Goal: Task Accomplishment & Management: Use online tool/utility

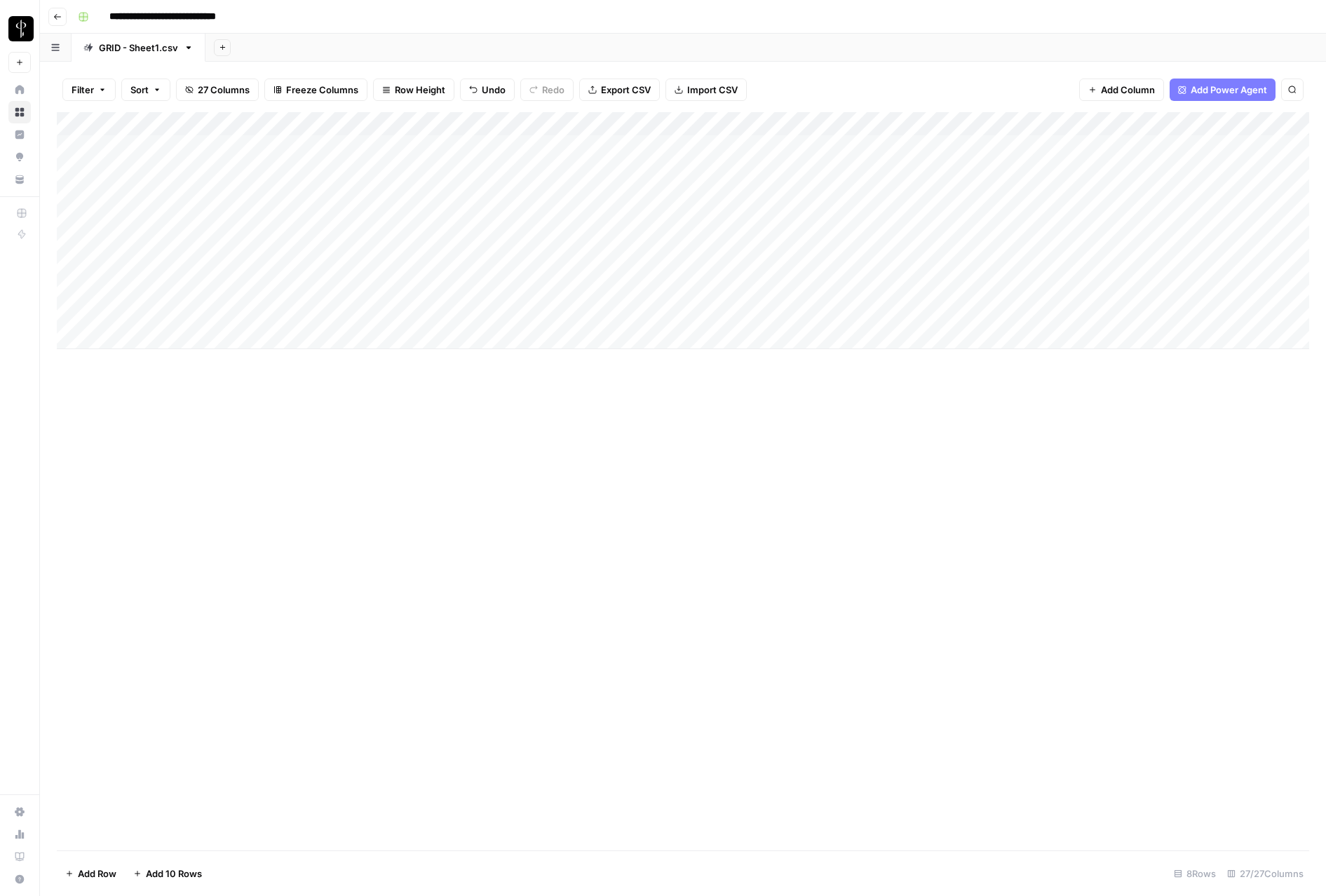
drag, startPoint x: 631, startPoint y: 498, endPoint x: 585, endPoint y: 33, distance: 467.3
click at [631, 498] on div "Add Column" at bounding box center [683, 481] width 1252 height 738
click at [63, 14] on button "Go back" at bounding box center [57, 16] width 18 height 18
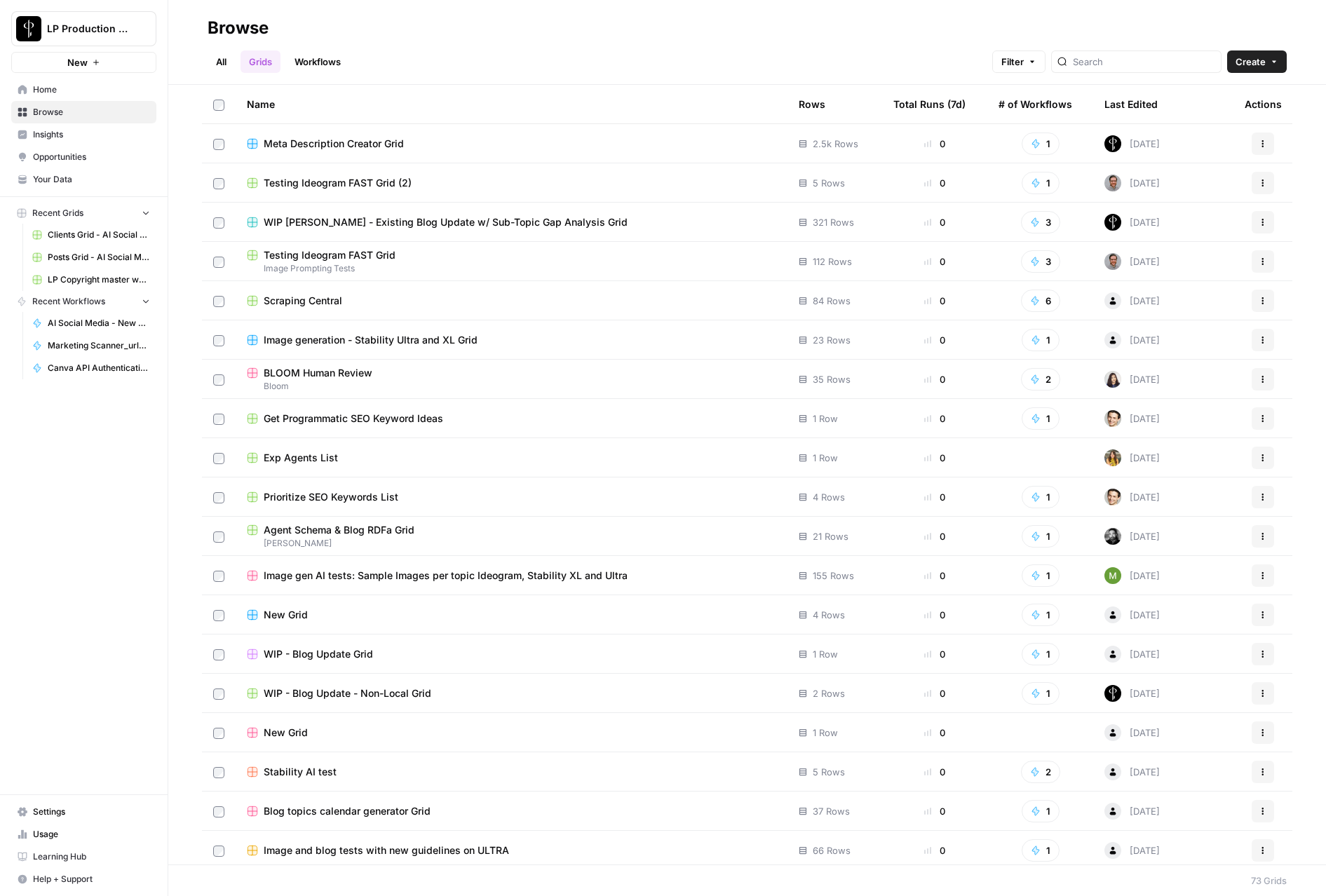
click at [73, 115] on span "Browse" at bounding box center [91, 112] width 117 height 13
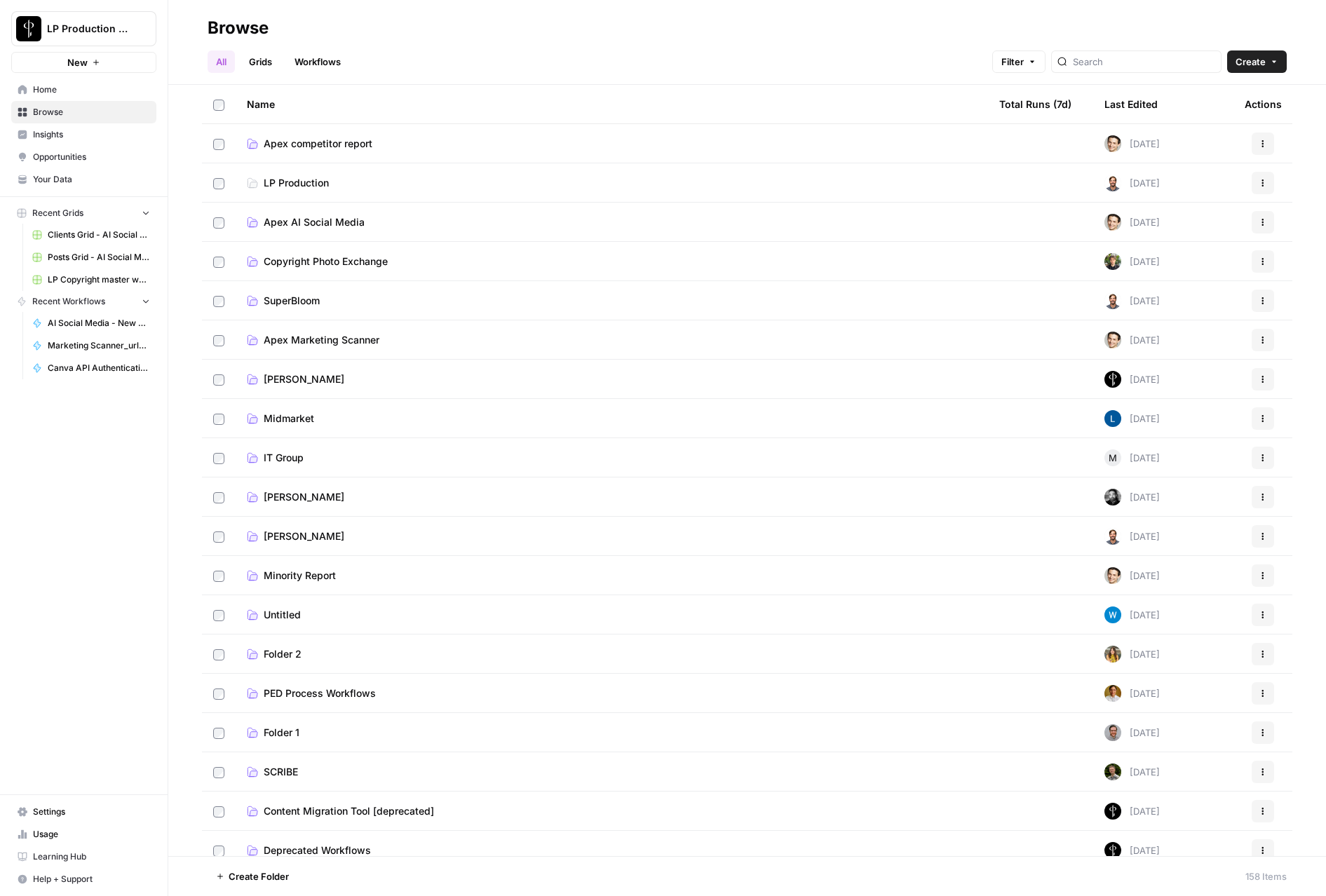
click at [317, 225] on span "Apex AI Social Media" at bounding box center [314, 222] width 101 height 14
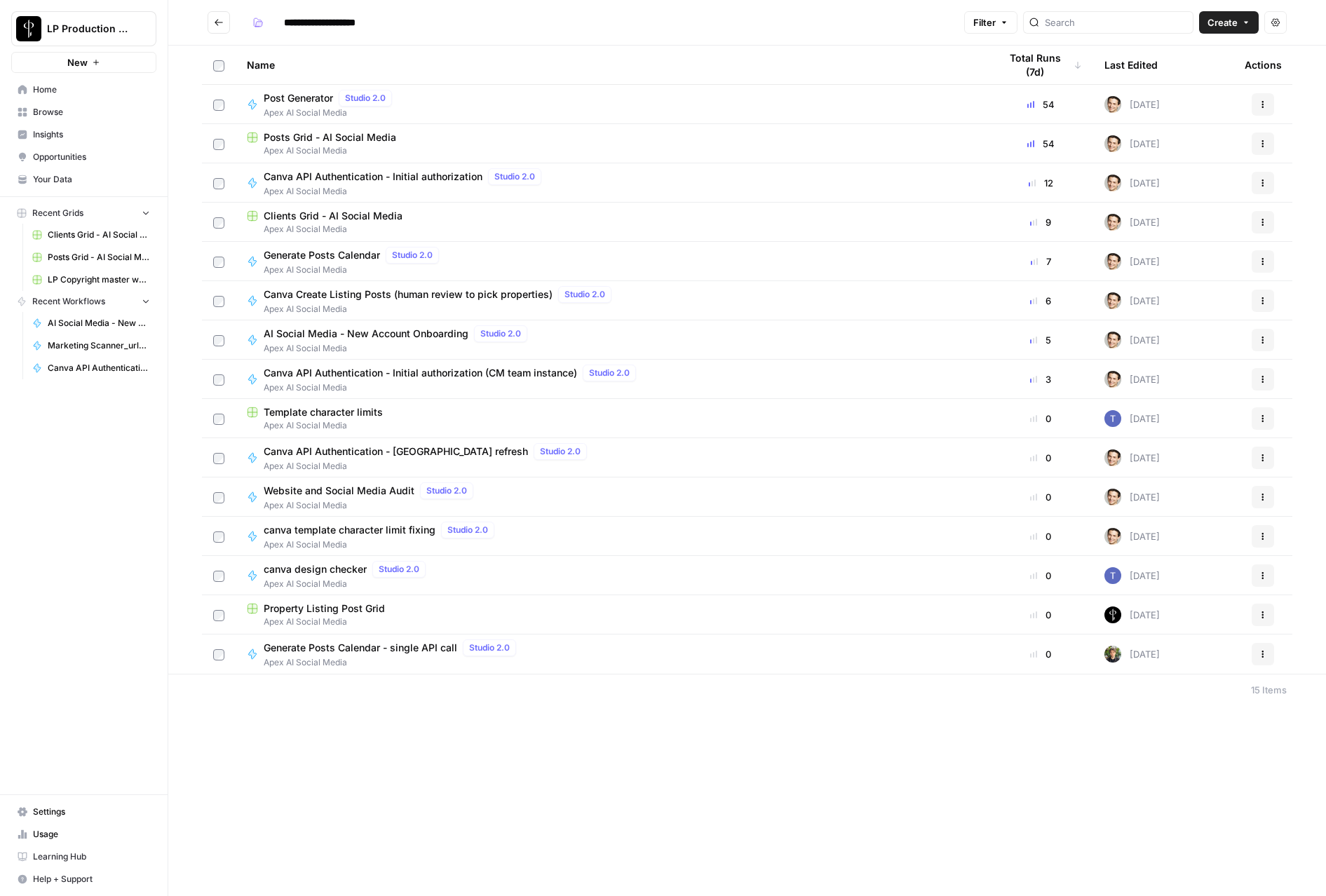
click at [308, 142] on span "Posts Grid - AI Social Media" at bounding box center [330, 137] width 133 height 14
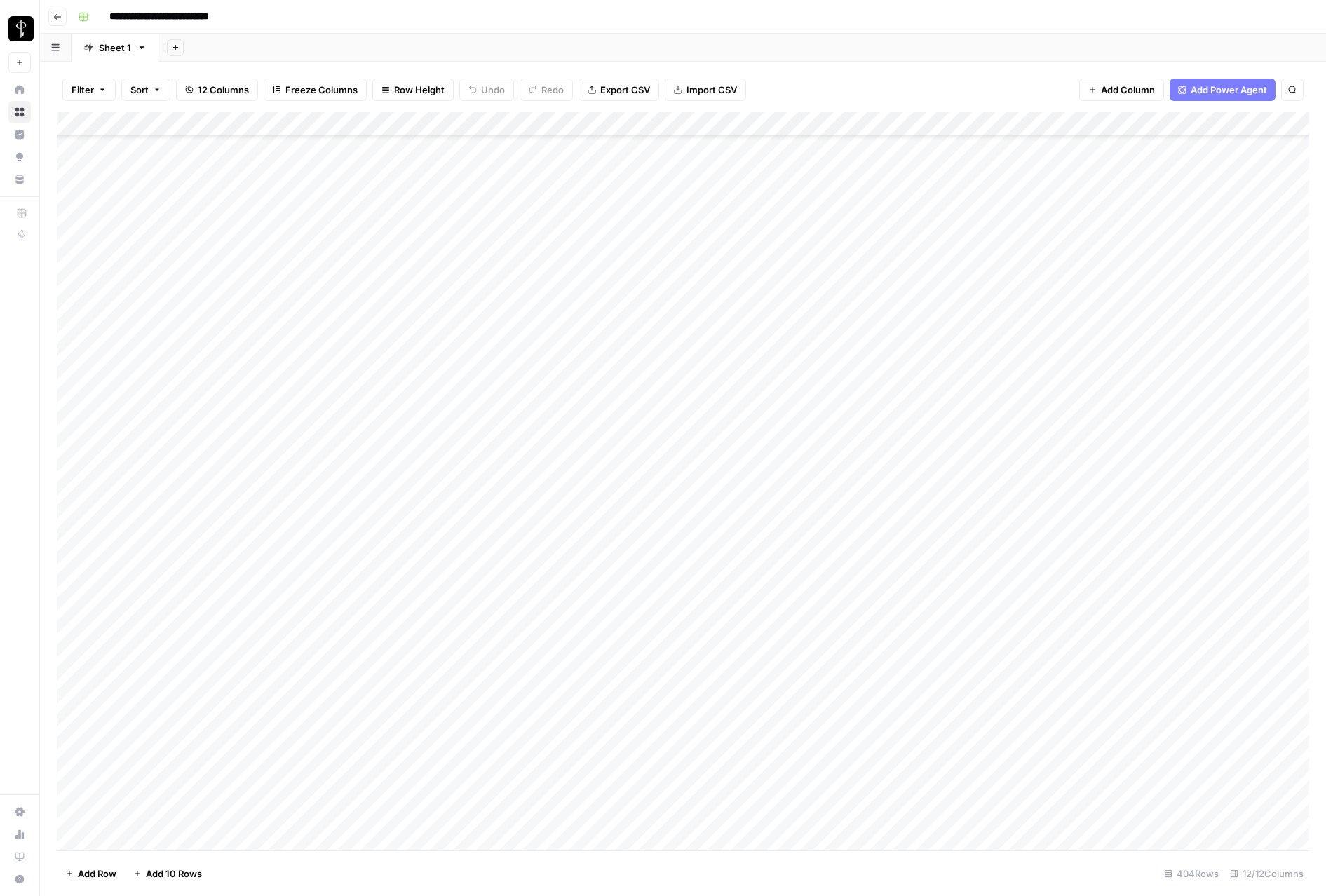
scroll to position [8937, 0]
click at [72, 314] on div "Add Column" at bounding box center [683, 481] width 1252 height 738
click at [75, 814] on div "Add Column" at bounding box center [683, 481] width 1252 height 738
click at [983, 125] on div "Add Column" at bounding box center [683, 481] width 1252 height 738
click at [1050, 207] on span "Selected Rows (22)" at bounding box center [1032, 206] width 88 height 14
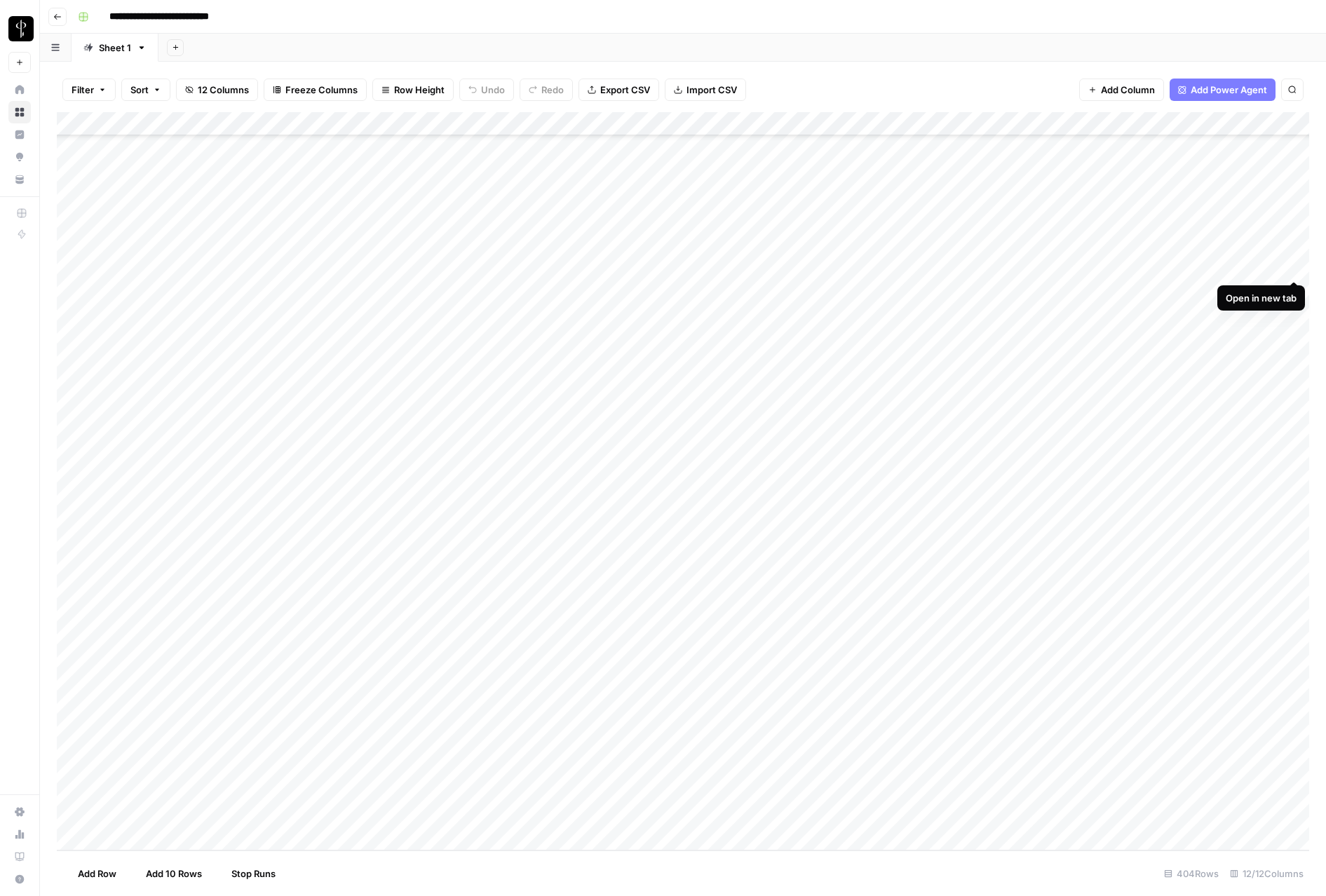
click at [1297, 265] on div "Add Column" at bounding box center [683, 481] width 1252 height 738
click at [1293, 171] on div "Add Column" at bounding box center [683, 481] width 1252 height 738
click at [850, 672] on div "Add Column" at bounding box center [683, 481] width 1252 height 738
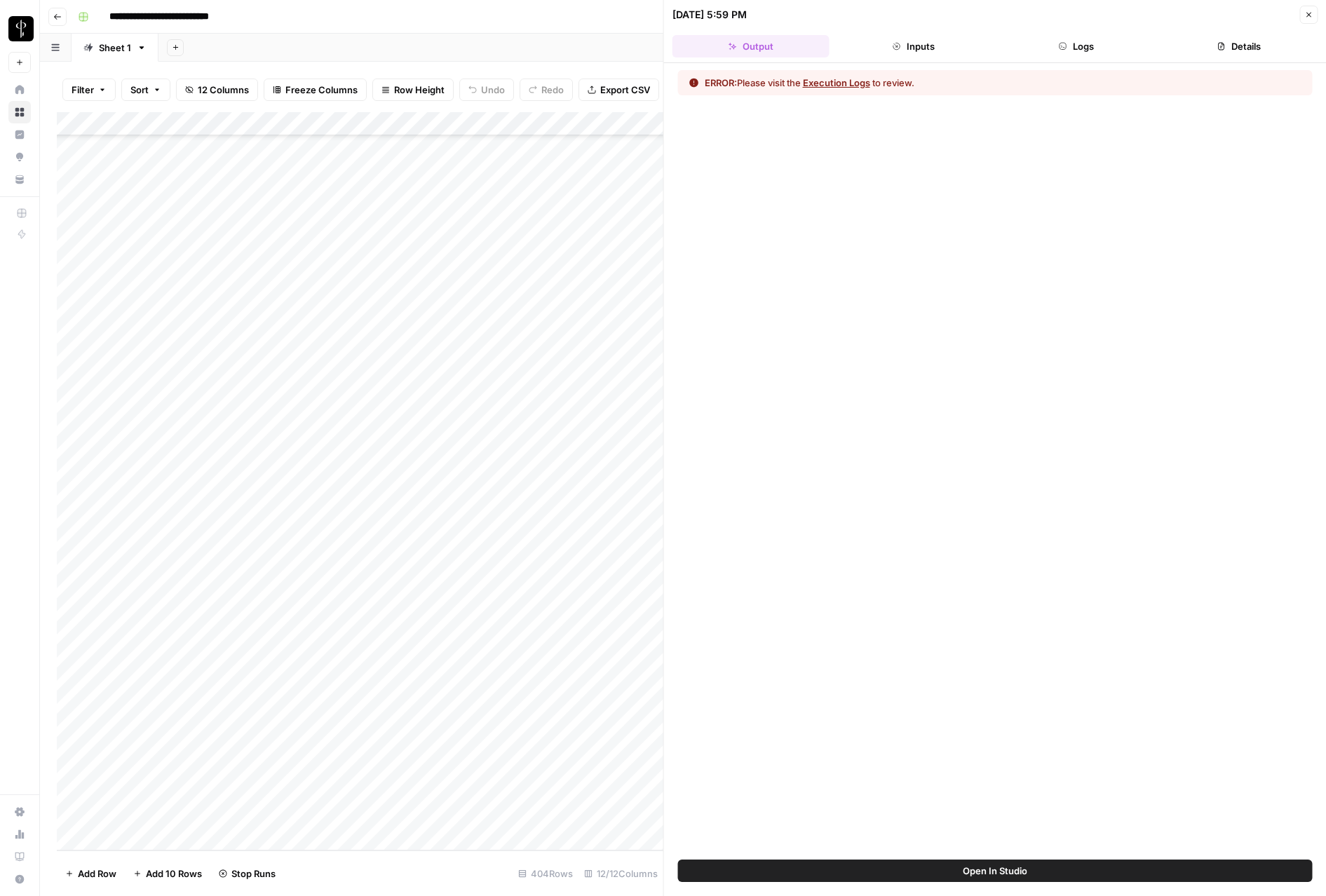
click at [1055, 46] on button "Logs" at bounding box center [1077, 46] width 157 height 22
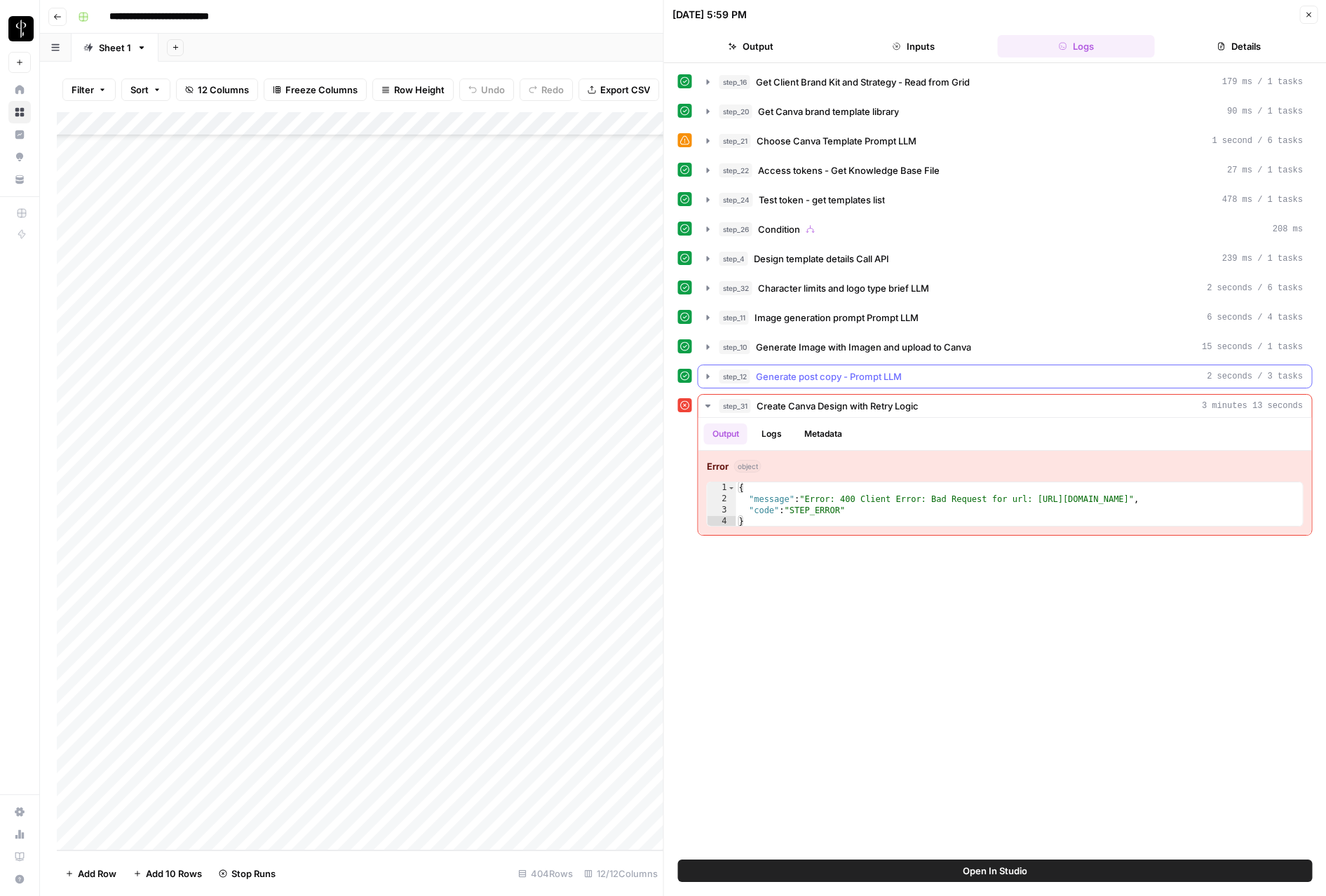
click at [777, 385] on button "step_12 Generate post copy - Prompt LLM 2 seconds / 3 tasks" at bounding box center [1005, 376] width 614 height 22
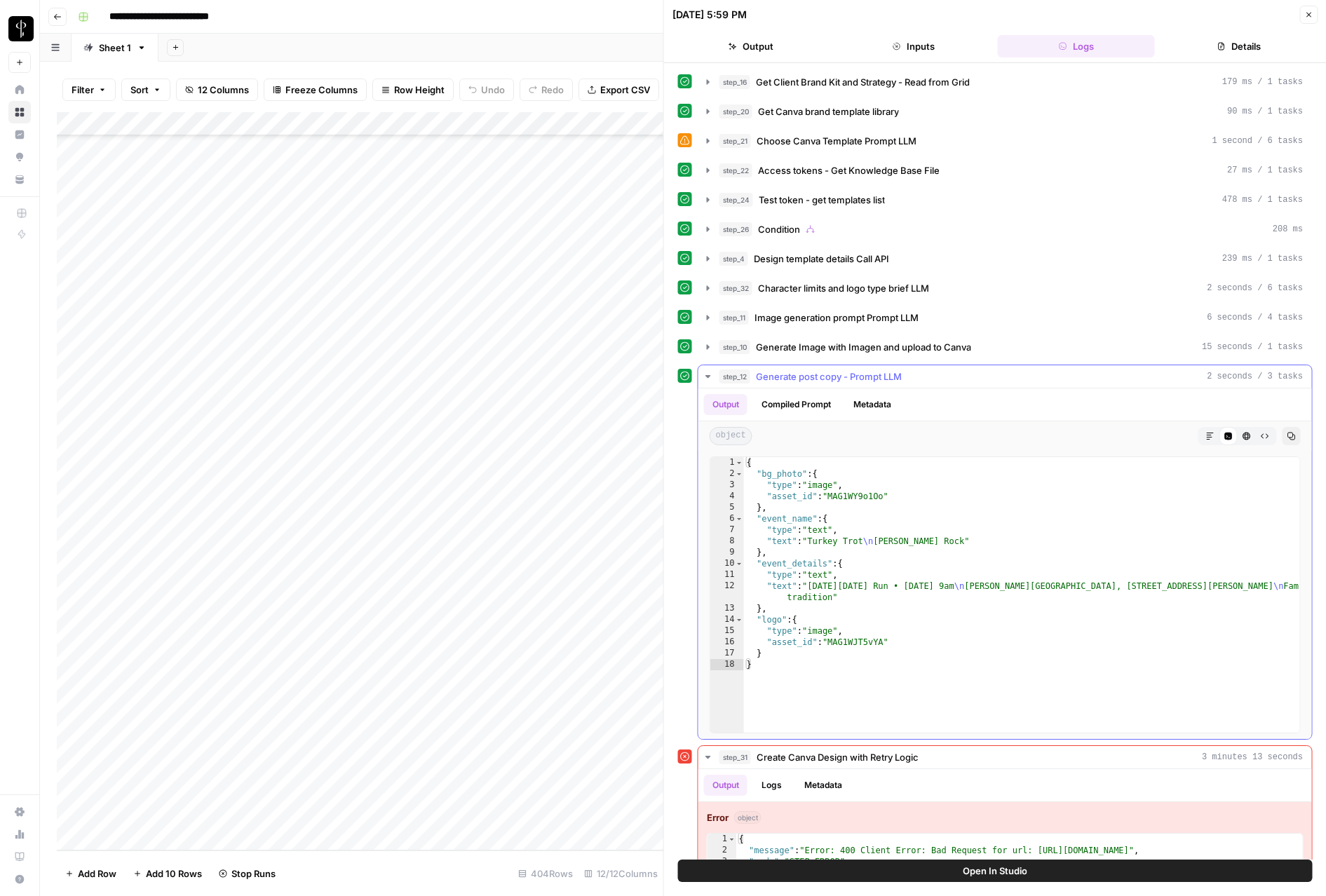
click at [777, 385] on button "step_12 Generate post copy - Prompt LLM 2 seconds / 3 tasks" at bounding box center [1005, 376] width 614 height 22
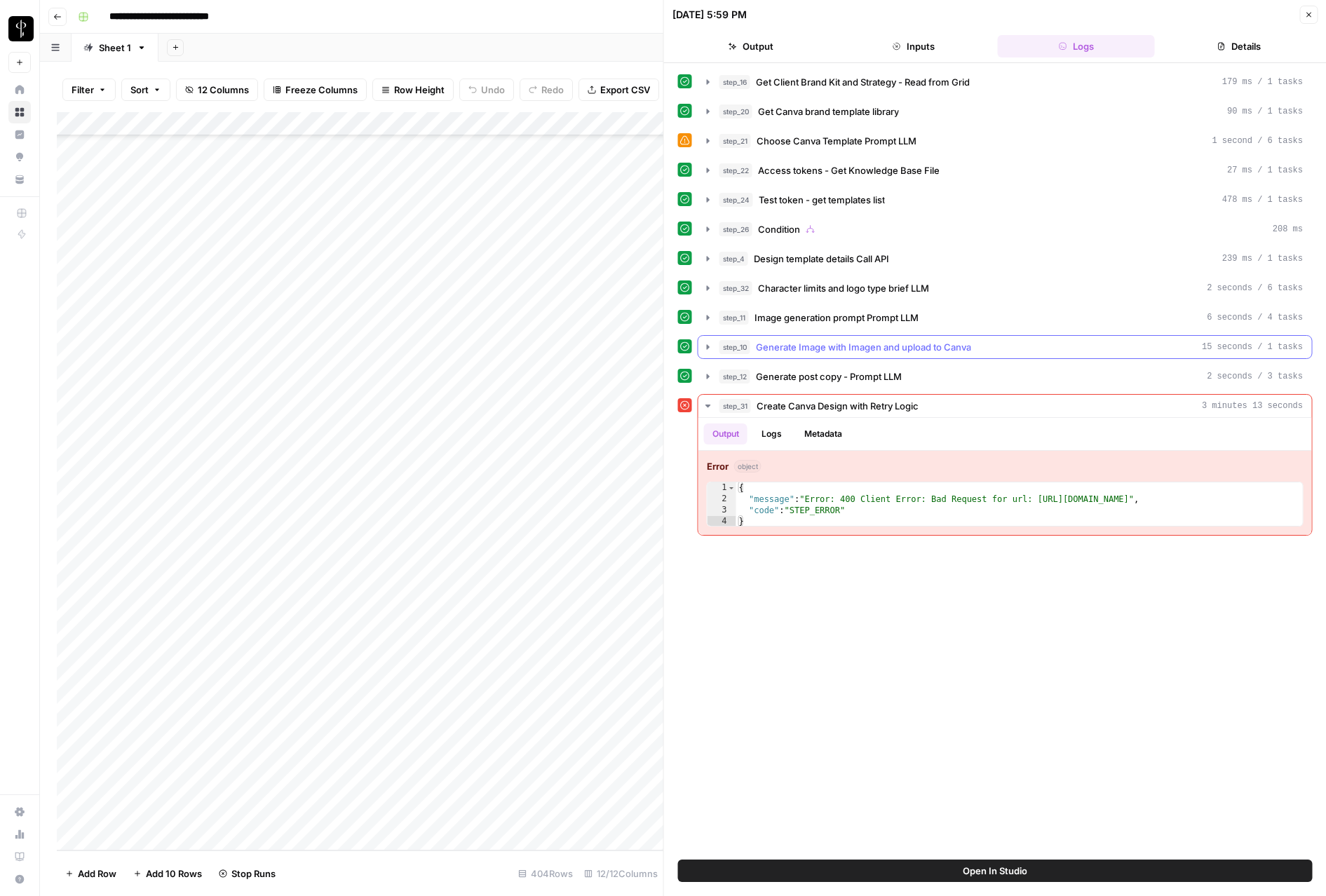
click at [789, 342] on span "Generate Image with Imagen and upload to Canva" at bounding box center [863, 347] width 215 height 14
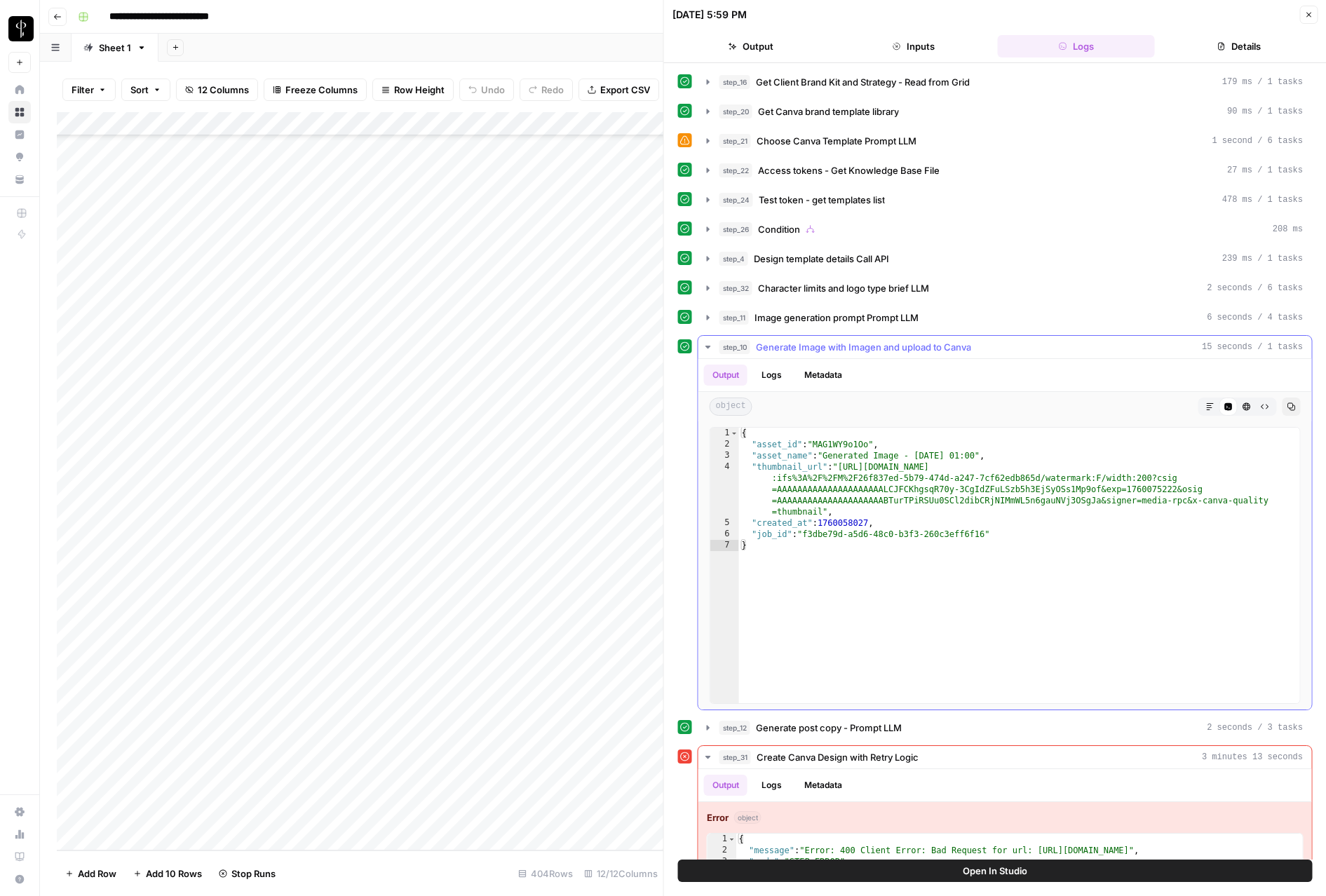
click at [789, 342] on span "Generate Image with Imagen and upload to Canva" at bounding box center [863, 347] width 215 height 14
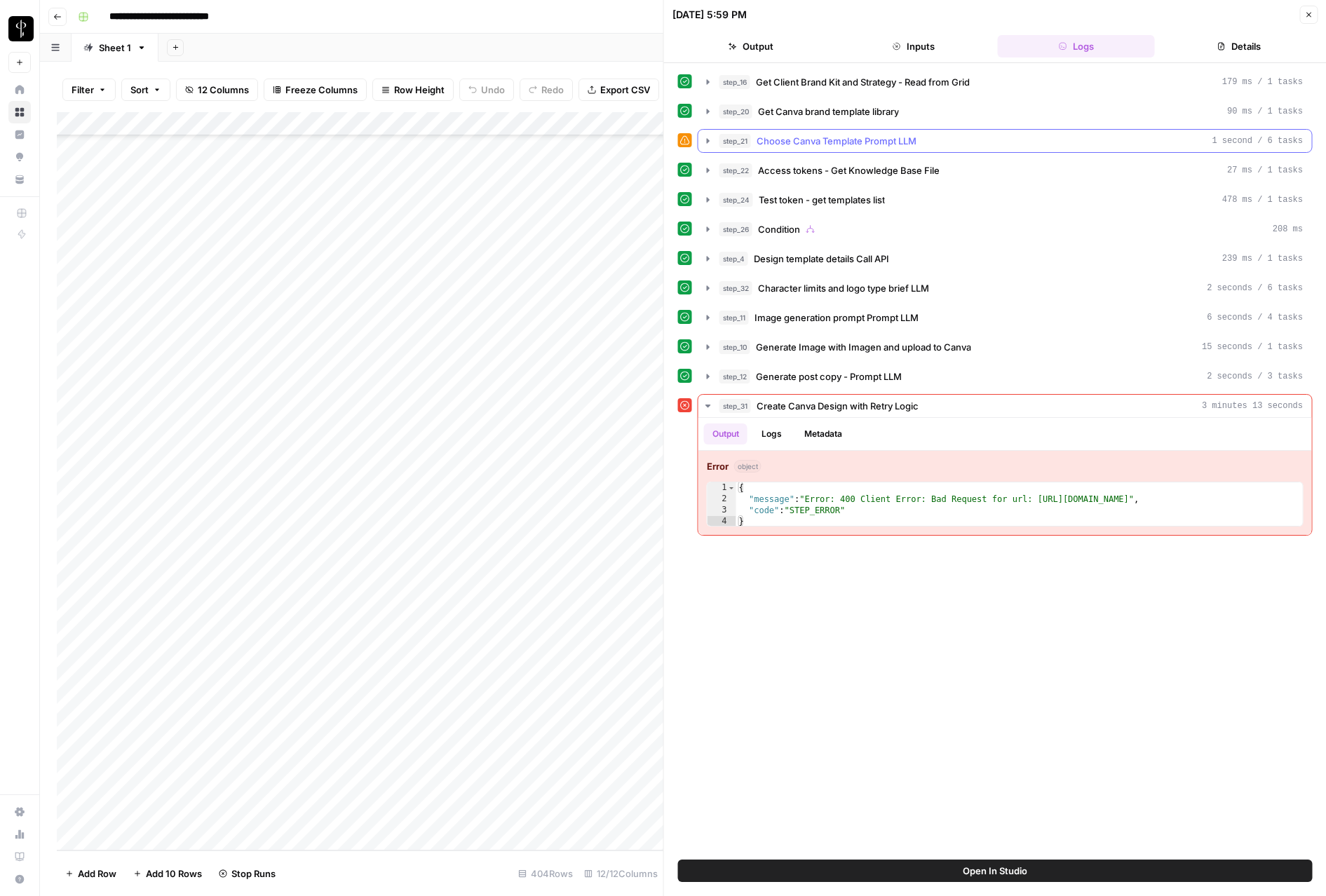
click at [814, 138] on span "Choose Canva Template Prompt LLM" at bounding box center [836, 141] width 160 height 14
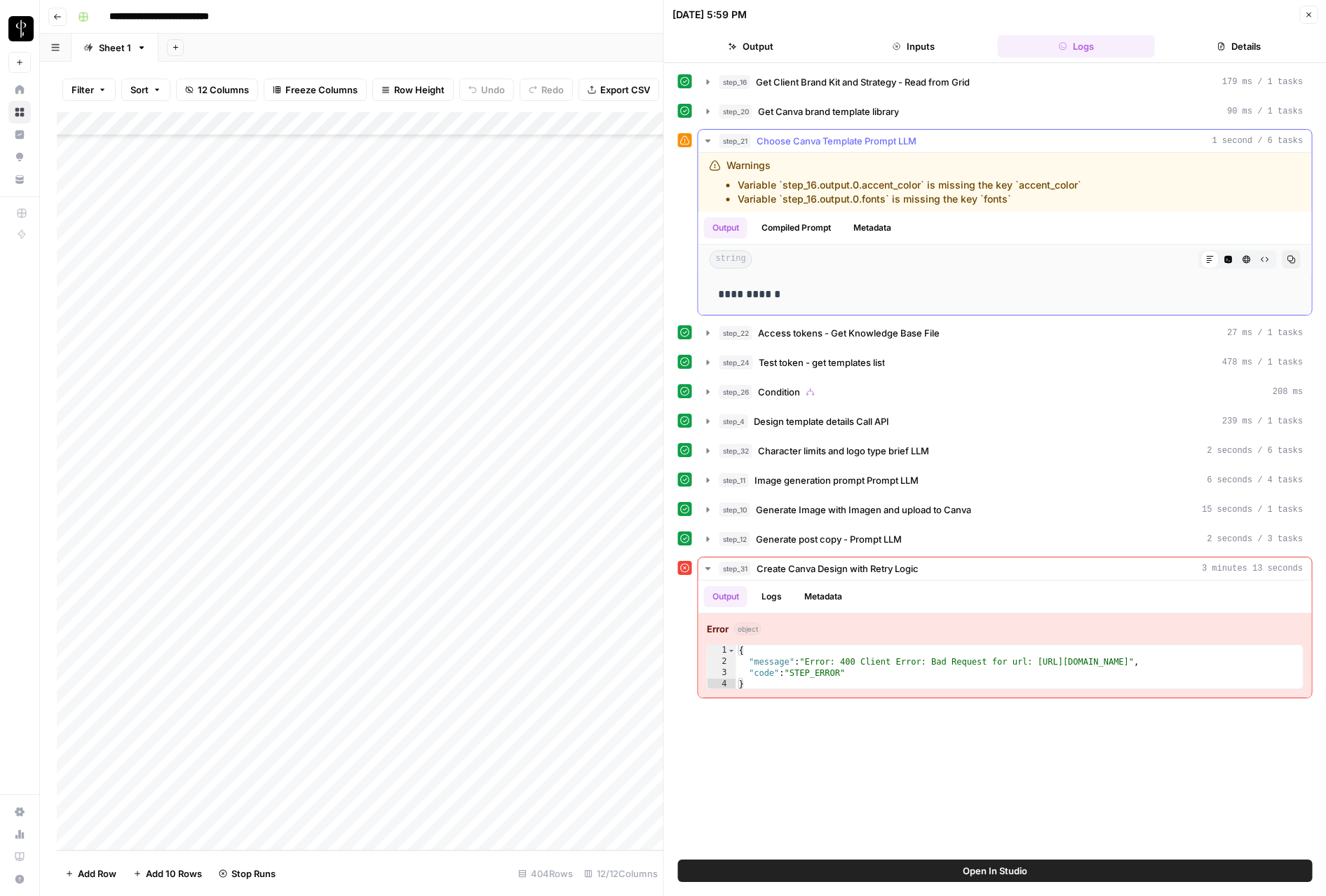
click at [814, 138] on span "Choose Canva Template Prompt LLM" at bounding box center [836, 141] width 160 height 14
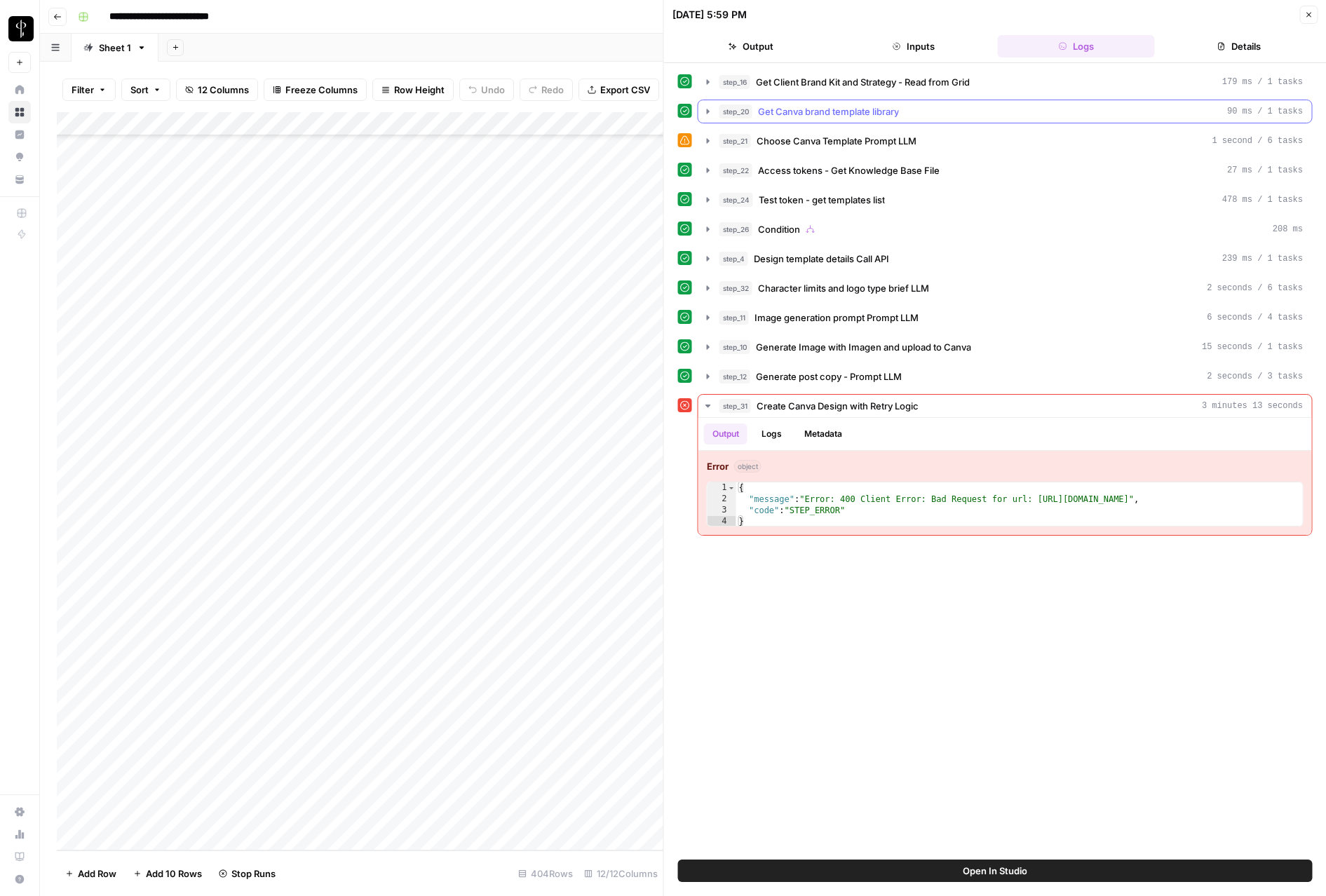
click at [818, 107] on span "Get Canva brand template library" at bounding box center [827, 112] width 141 height 14
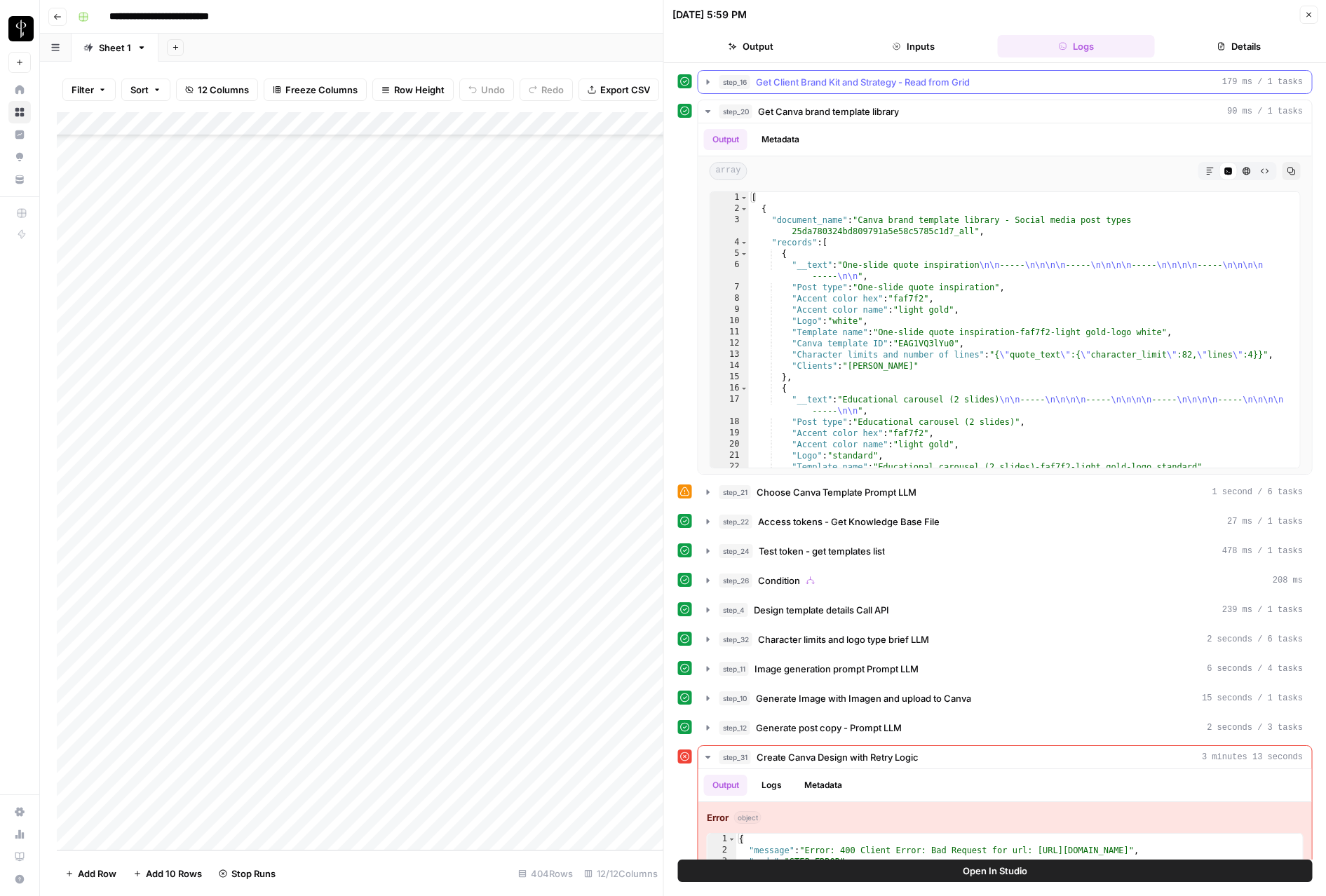
click at [857, 75] on span "Get Client Brand Kit and Strategy - Read from Grid" at bounding box center [862, 81] width 213 height 14
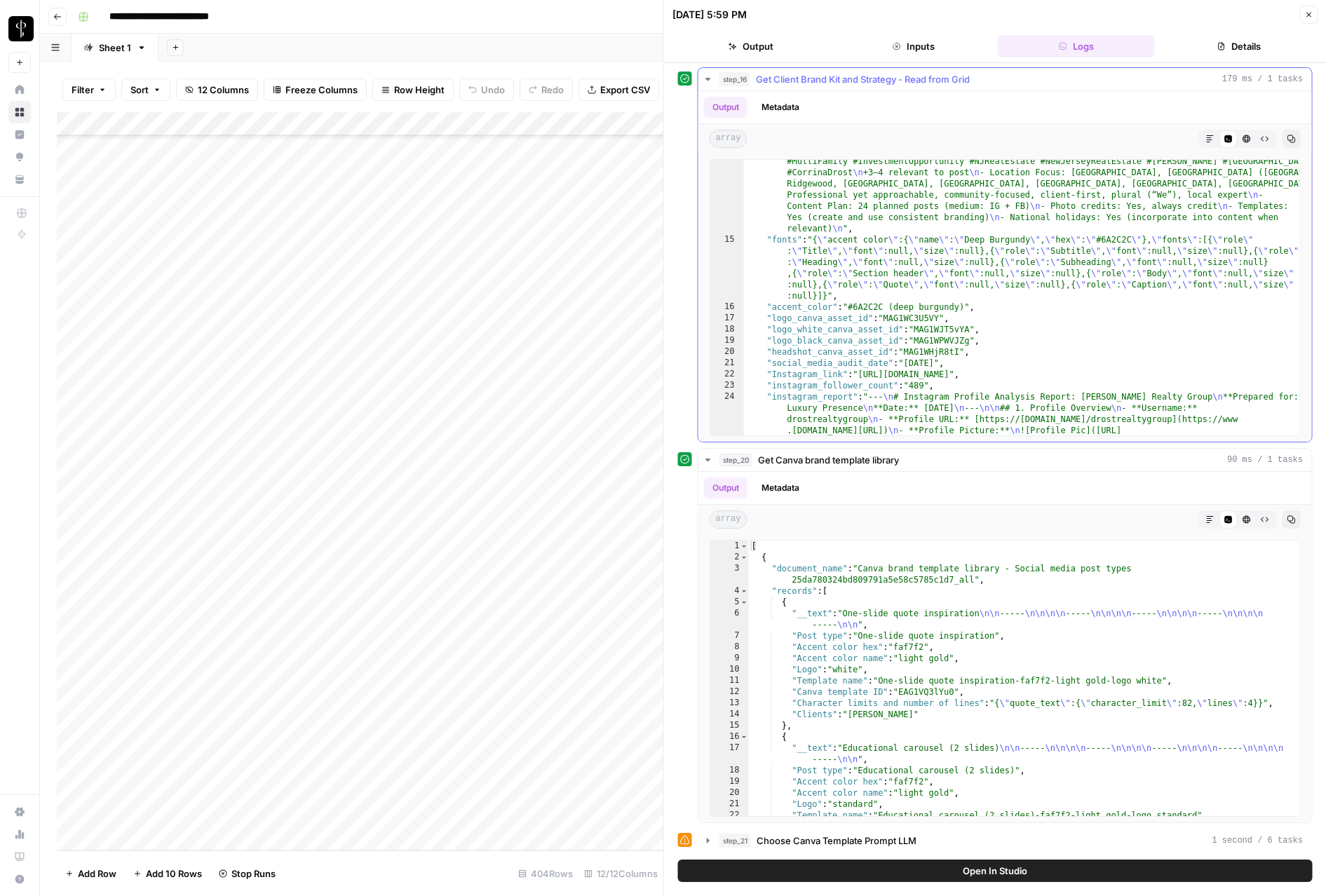
scroll to position [12819, 0]
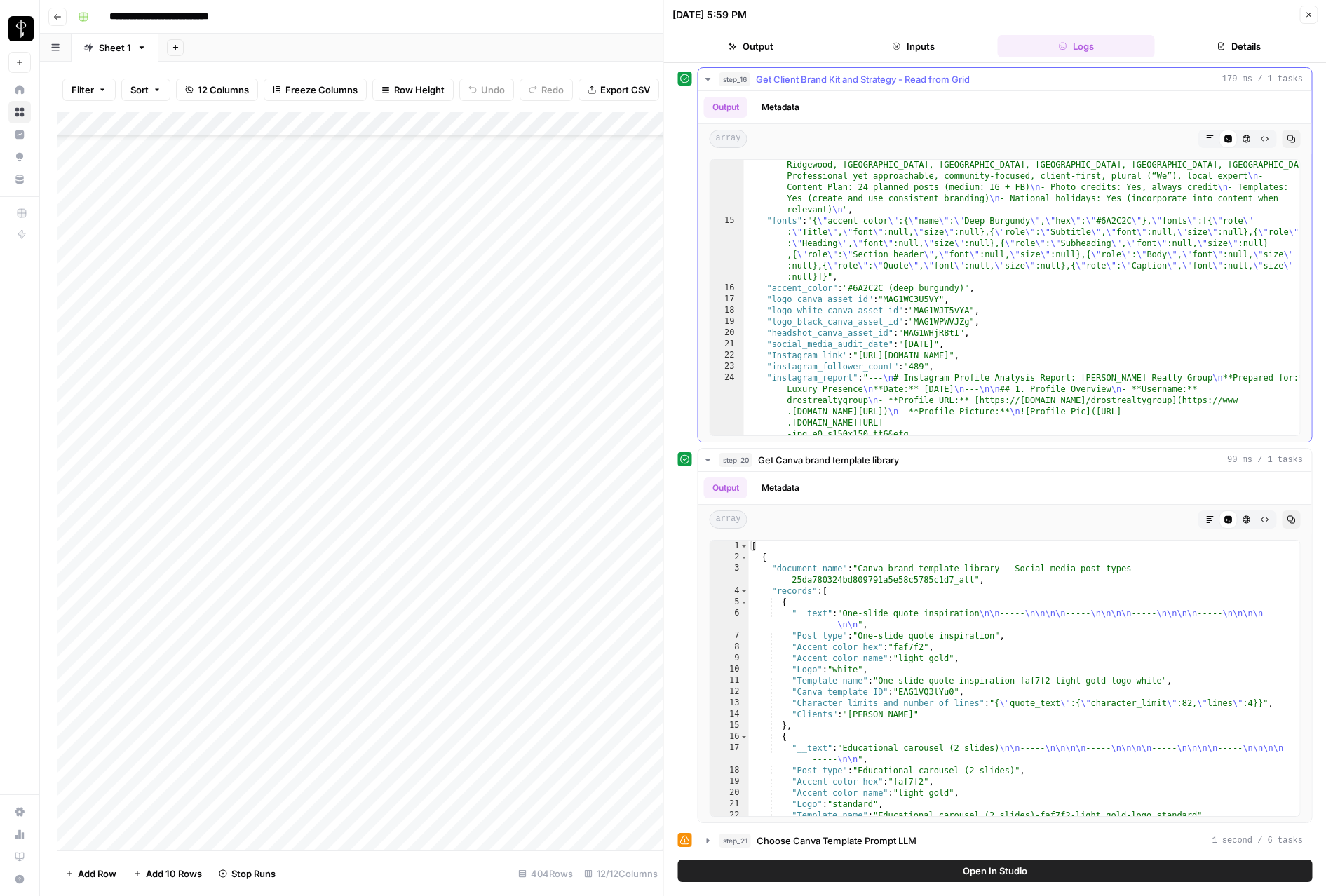
drag, startPoint x: 1309, startPoint y: 17, endPoint x: 1223, endPoint y: 123, distance: 136.5
click at [1224, 125] on div "10/09/25 at 5:59 PM Close Output Inputs Logs Details step_16 Get Client Brand K…" at bounding box center [995, 448] width 663 height 896
click at [704, 79] on icon "button" at bounding box center [708, 80] width 12 height 12
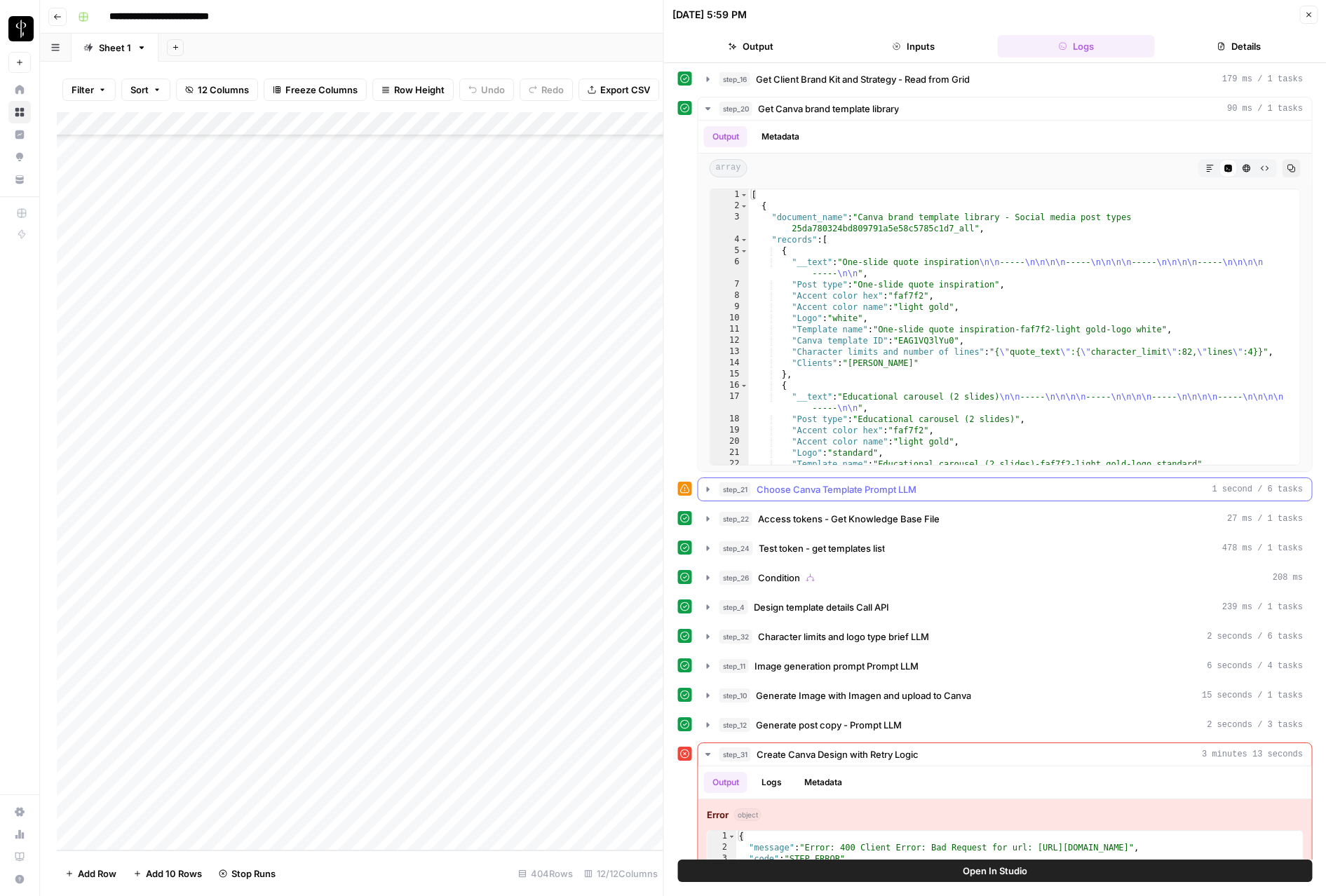
click at [706, 490] on icon "button" at bounding box center [708, 490] width 12 height 12
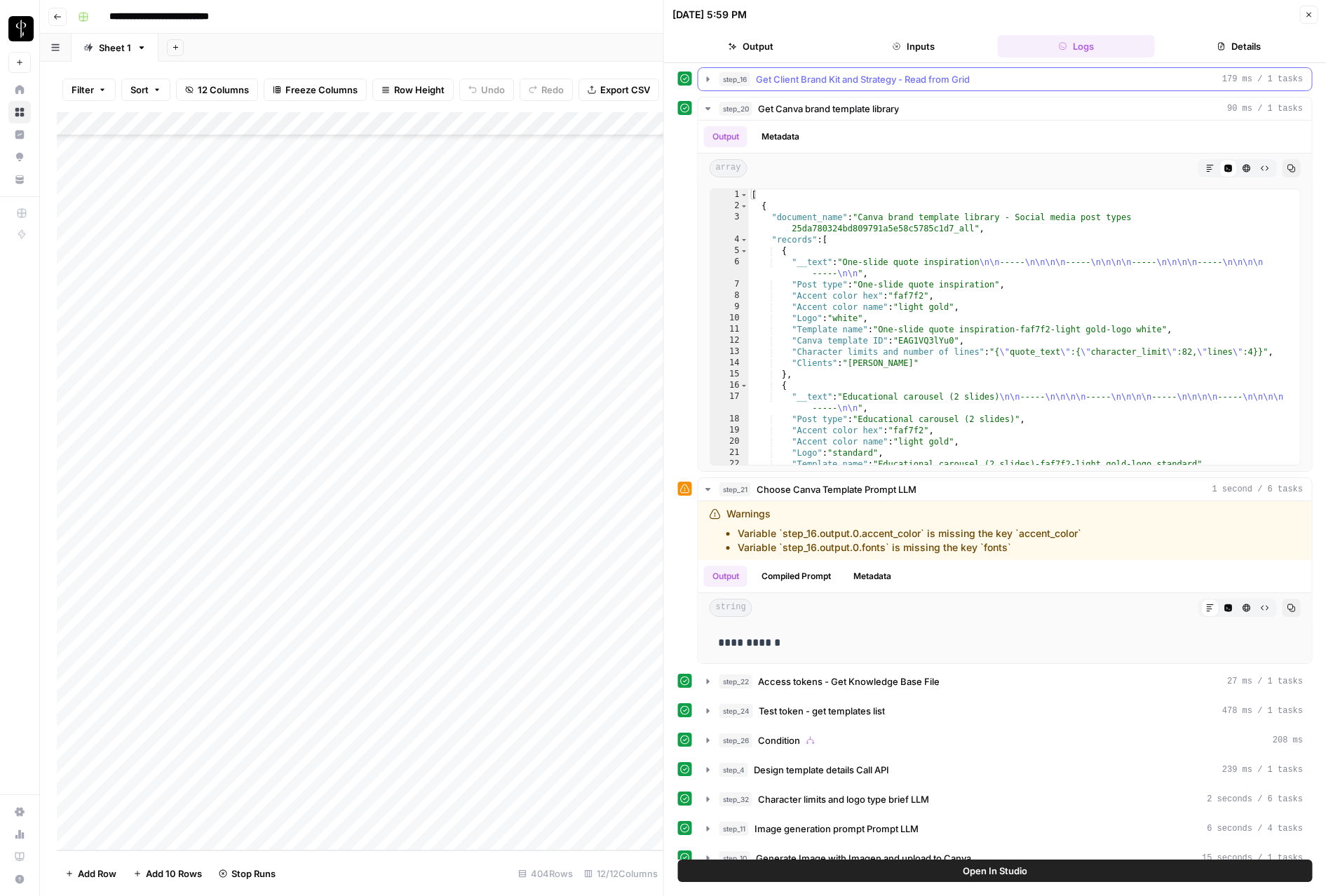
click at [707, 74] on icon "button" at bounding box center [708, 80] width 12 height 12
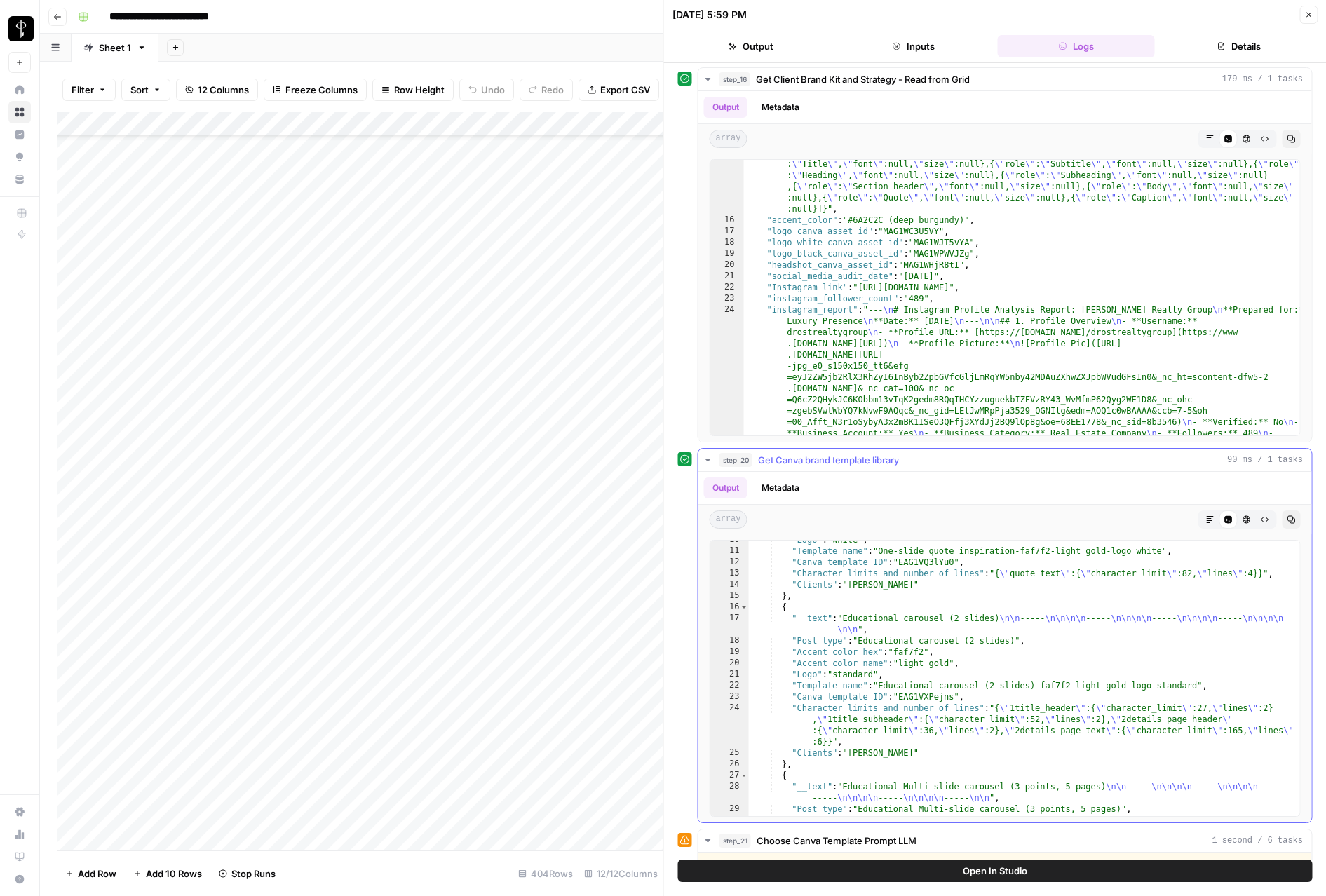
scroll to position [147, 0]
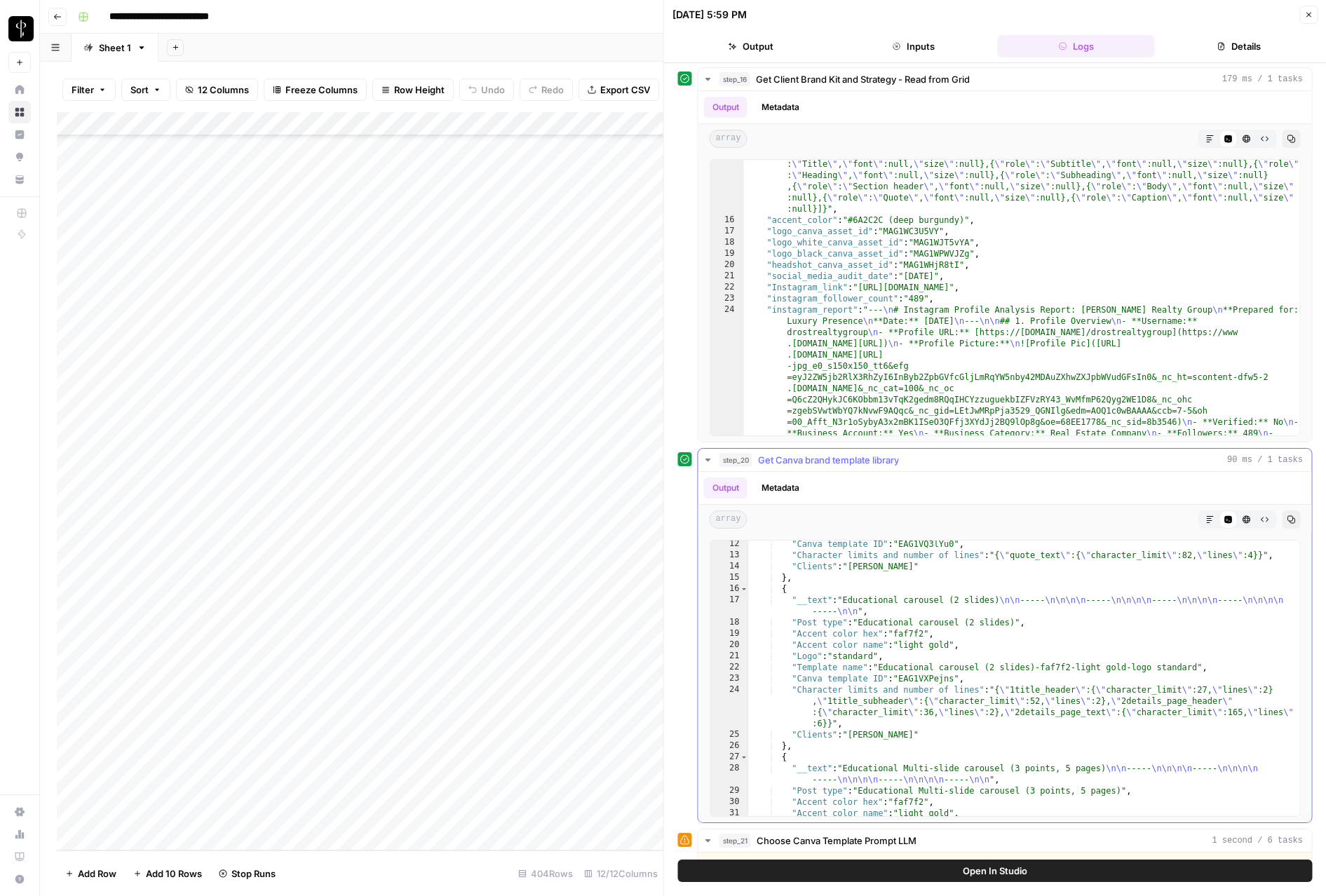
click at [709, 460] on icon "button" at bounding box center [708, 460] width 12 height 12
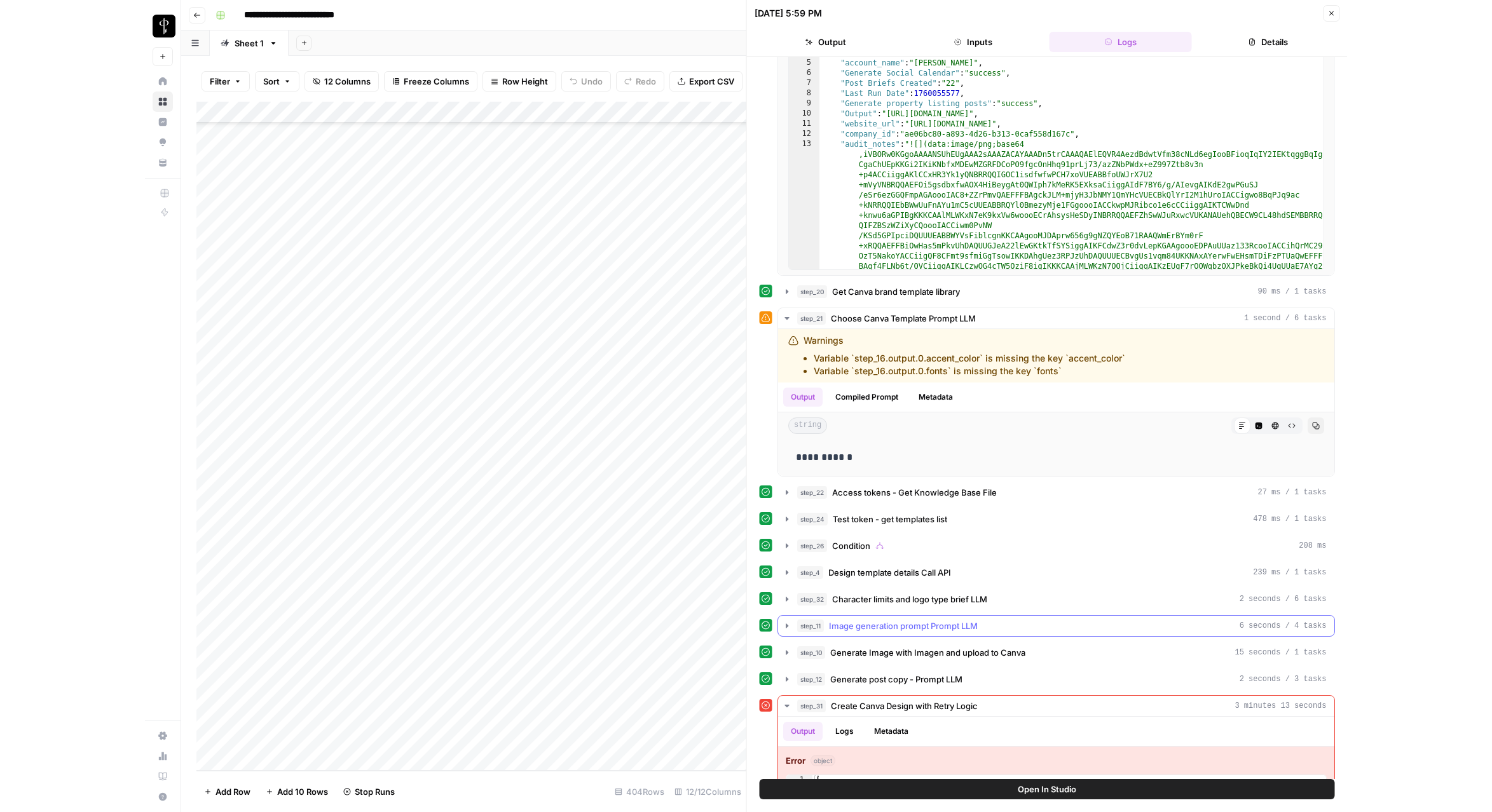
scroll to position [178, 0]
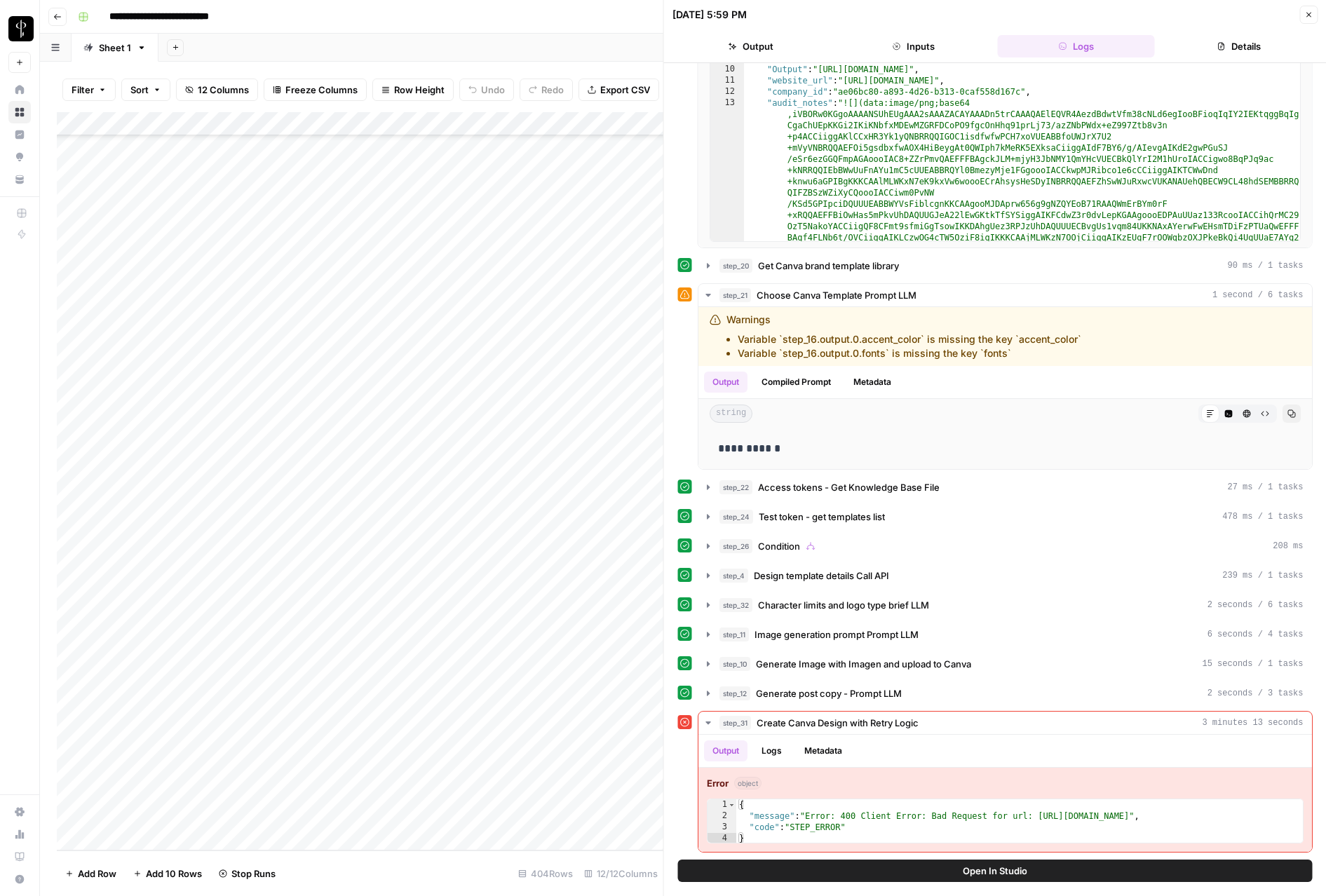
click at [1306, 12] on icon "button" at bounding box center [1309, 15] width 9 height 9
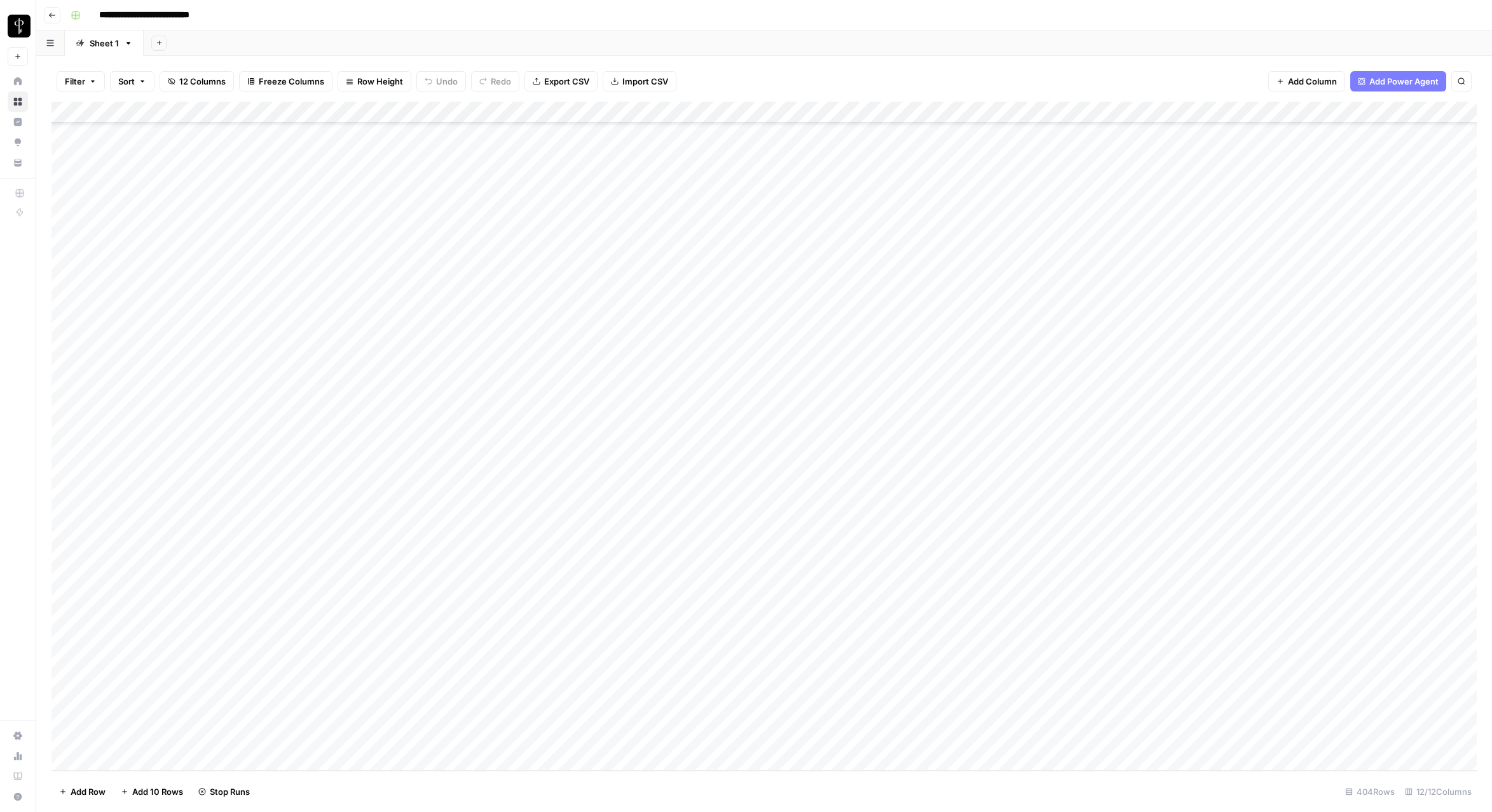
click at [801, 109] on div "Add Column" at bounding box center [764, 436] width 1425 height 669
click at [746, 233] on span "Edit Workflow" at bounding box center [786, 236] width 112 height 12
click at [772, 304] on div "Add Column" at bounding box center [764, 436] width 1425 height 669
click at [771, 306] on div "Add Column" at bounding box center [764, 436] width 1425 height 669
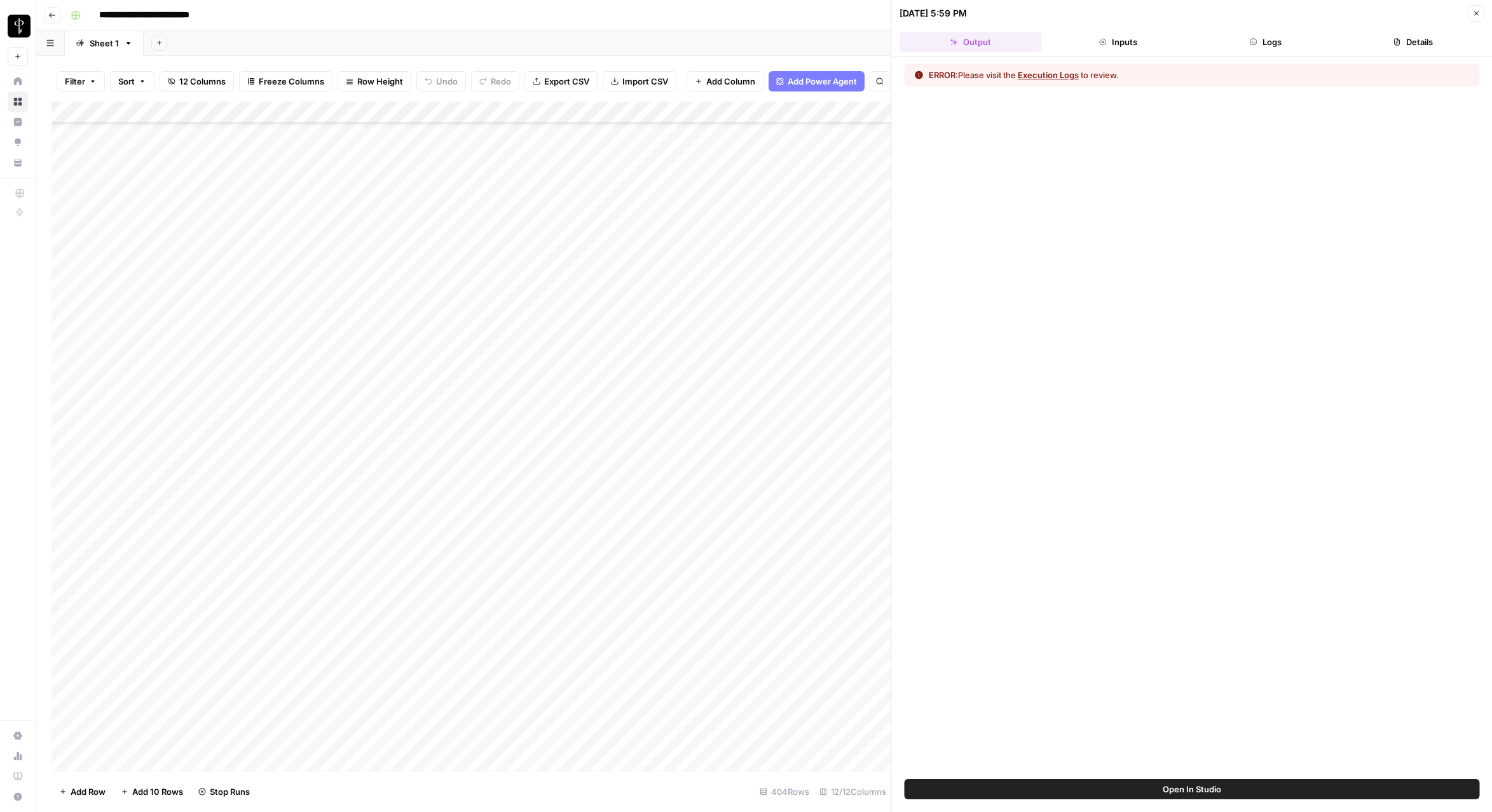
click at [1201, 45] on button "Logs" at bounding box center [1265, 41] width 142 height 20
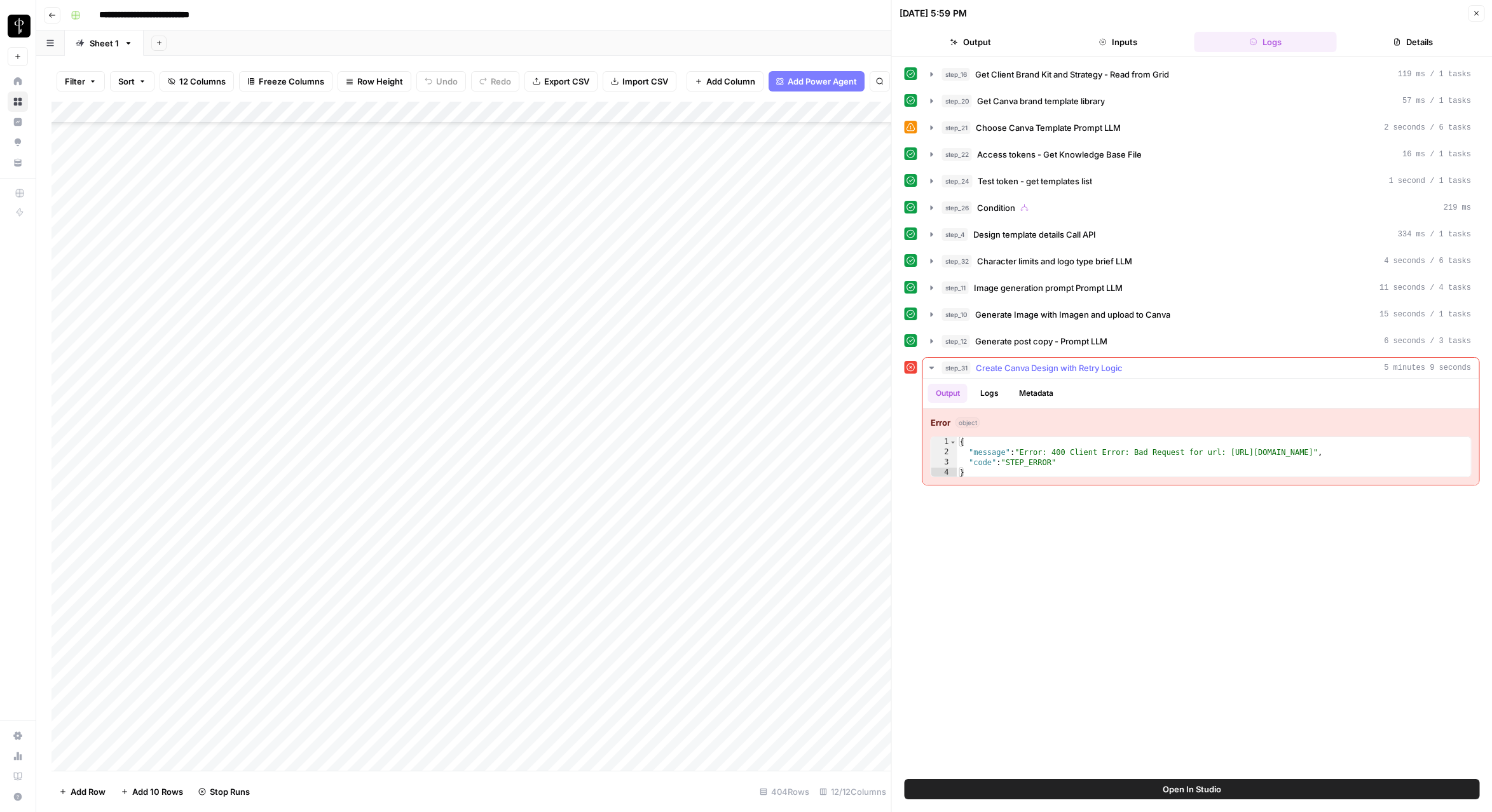
click at [999, 396] on button "Logs" at bounding box center [989, 394] width 33 height 19
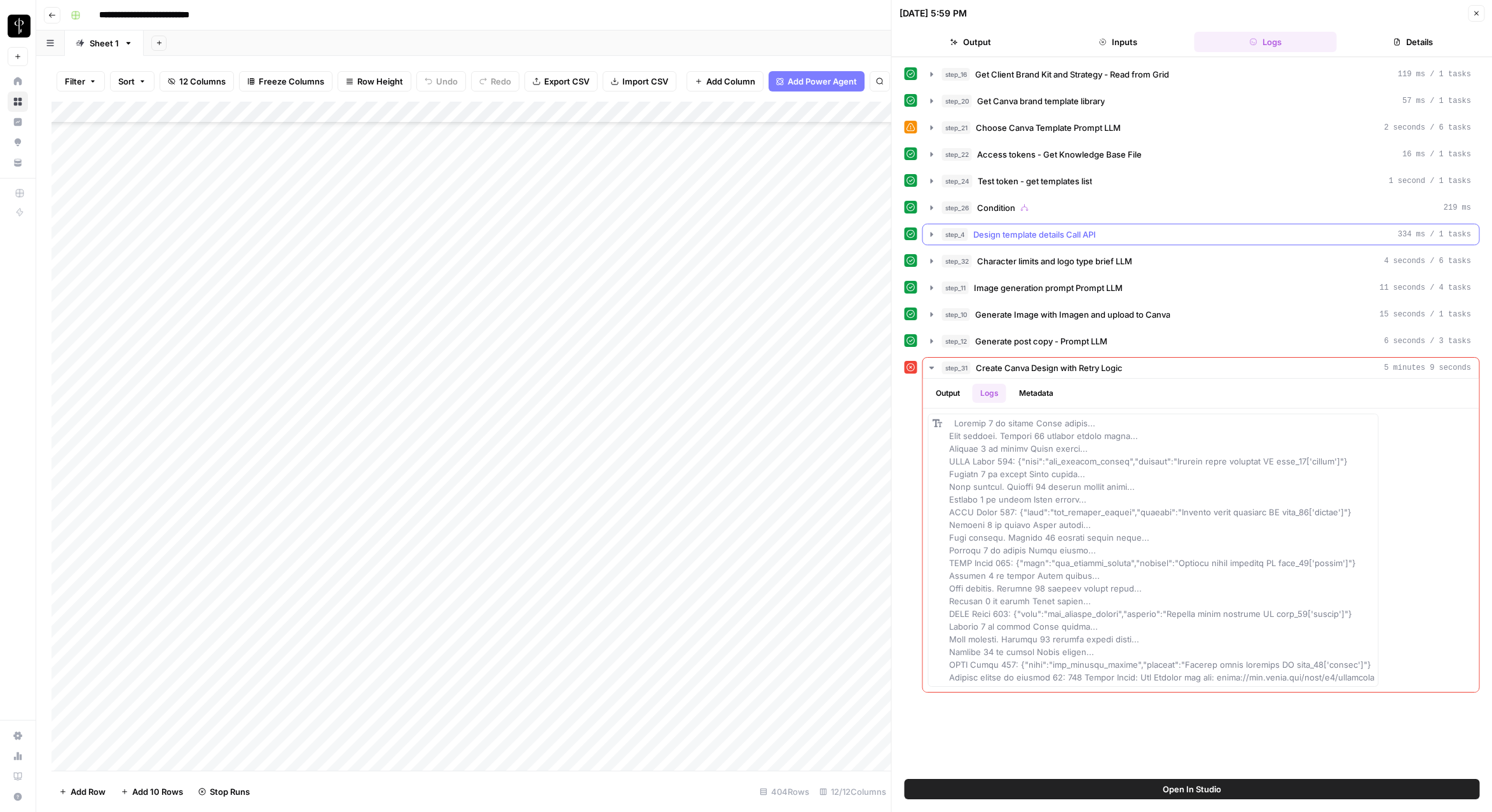
click at [928, 234] on icon "button" at bounding box center [932, 235] width 11 height 11
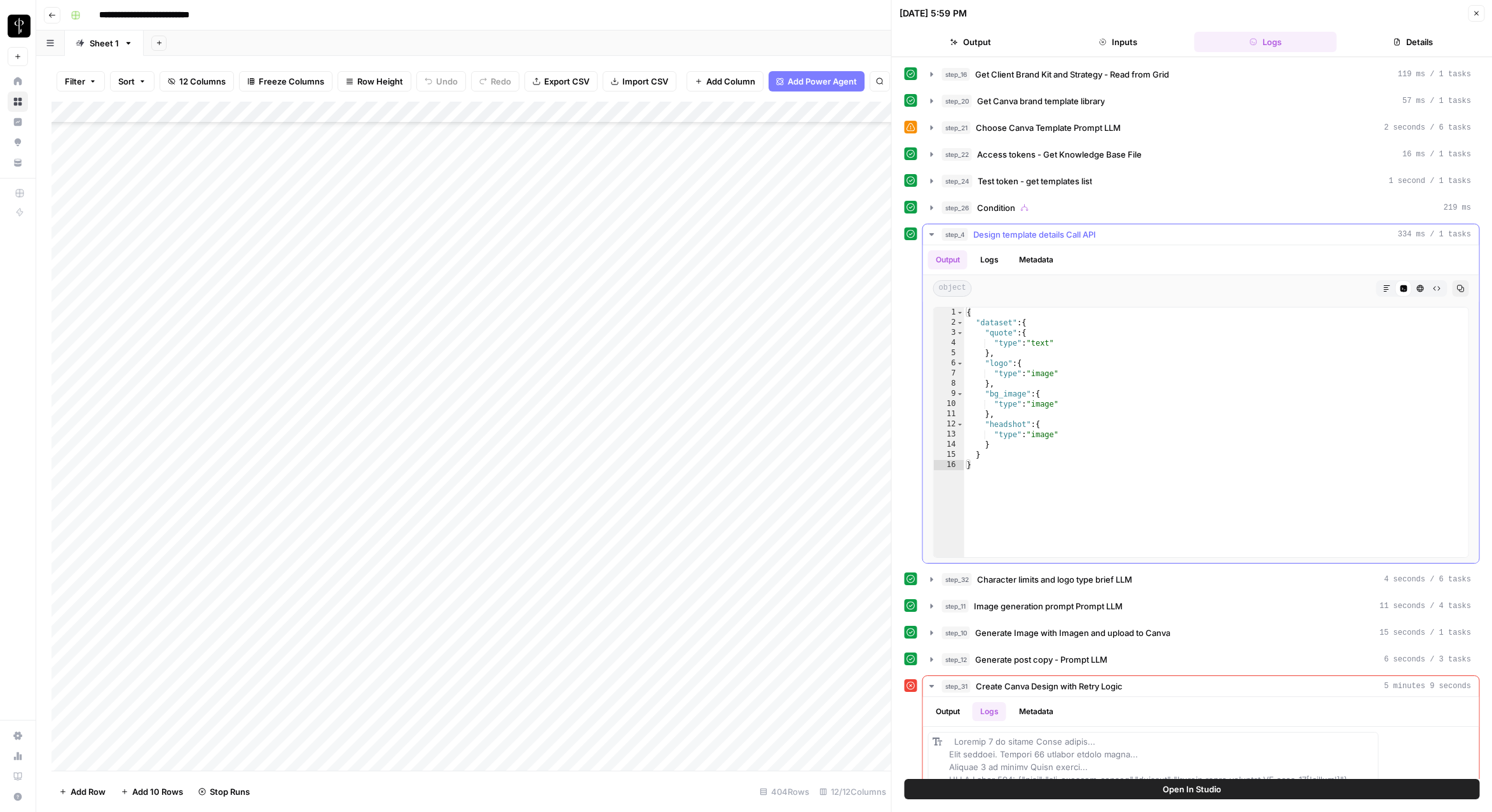
click at [994, 261] on button "Logs" at bounding box center [989, 260] width 33 height 19
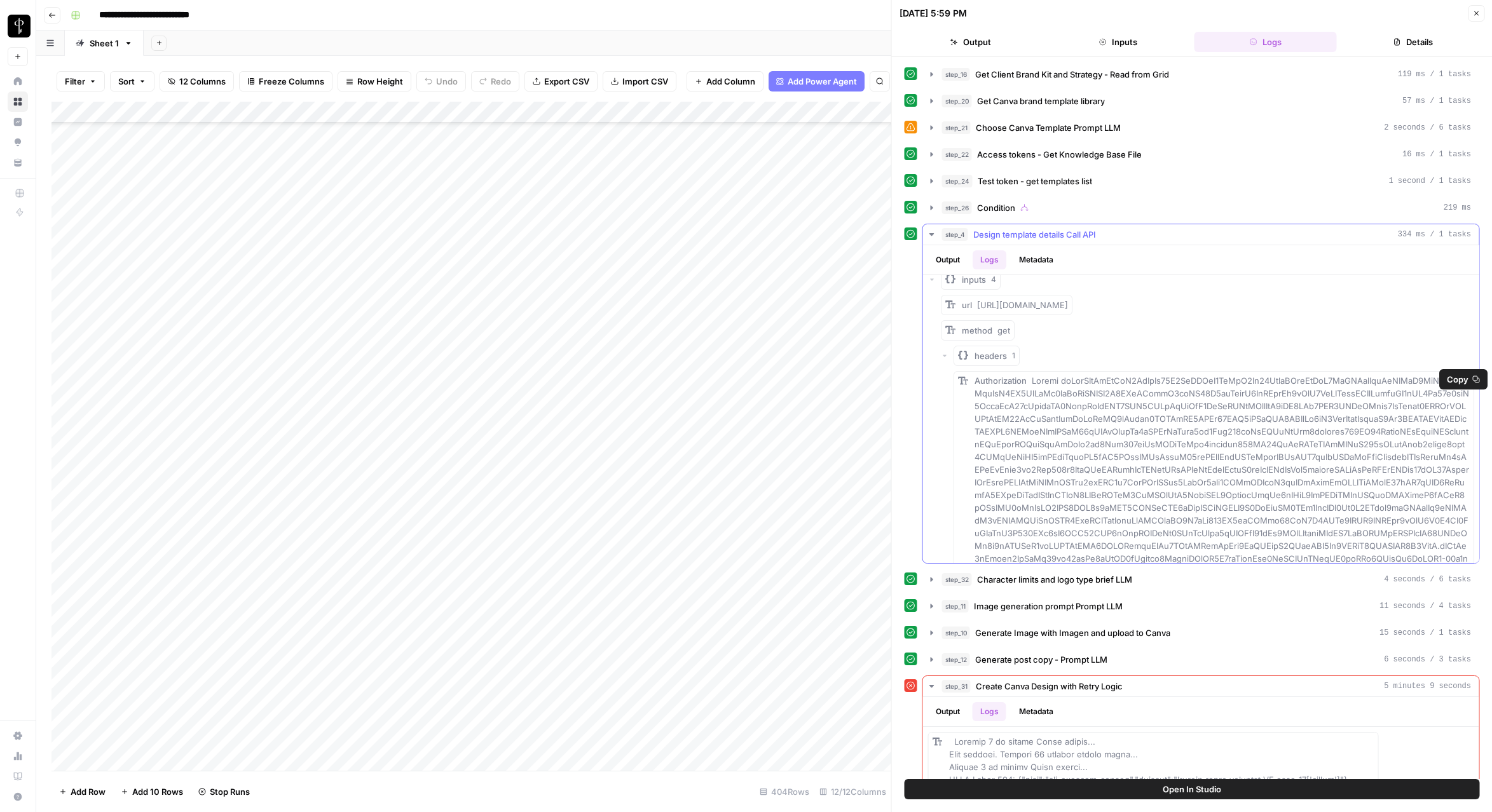
scroll to position [11, 0]
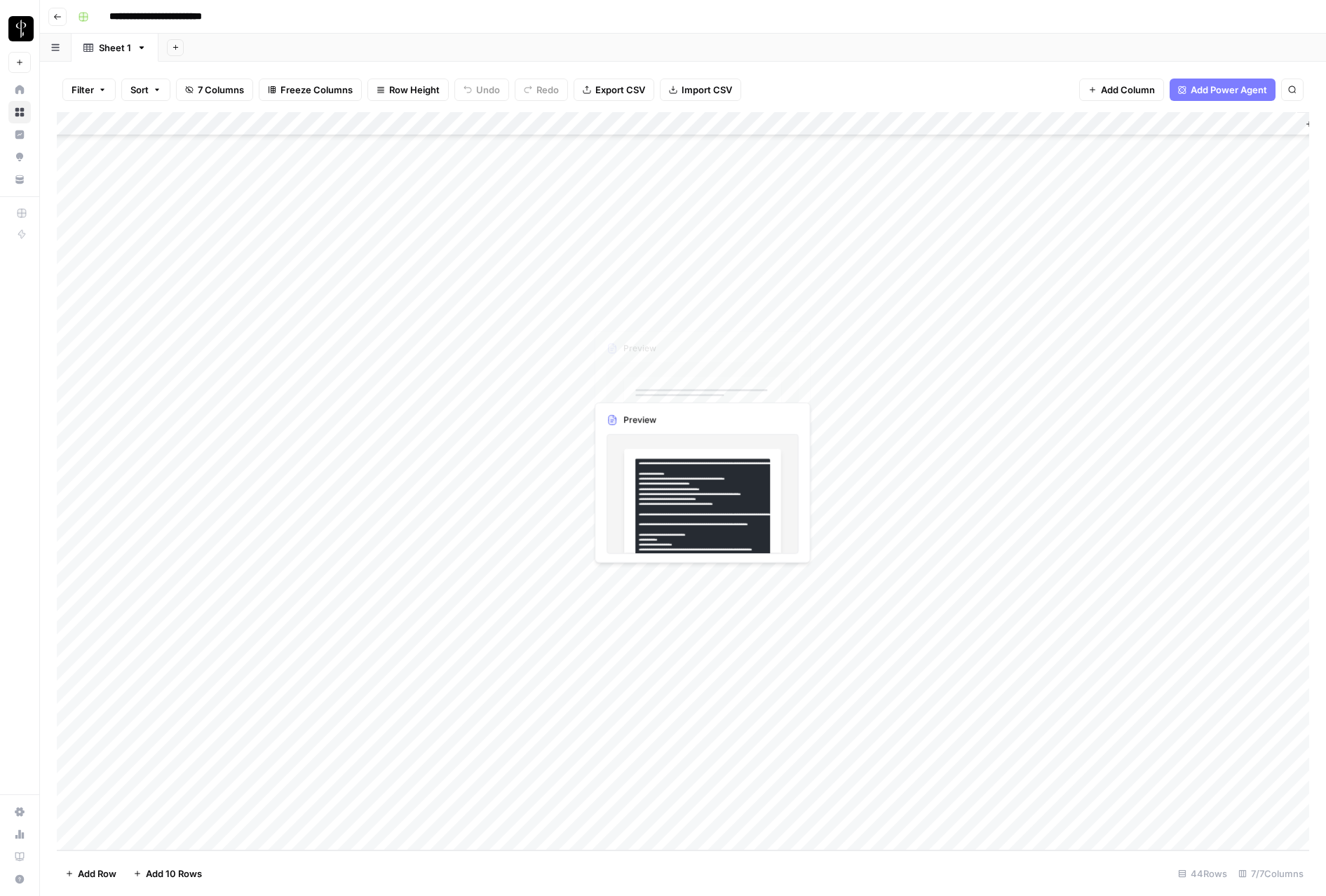
scroll to position [357, 2]
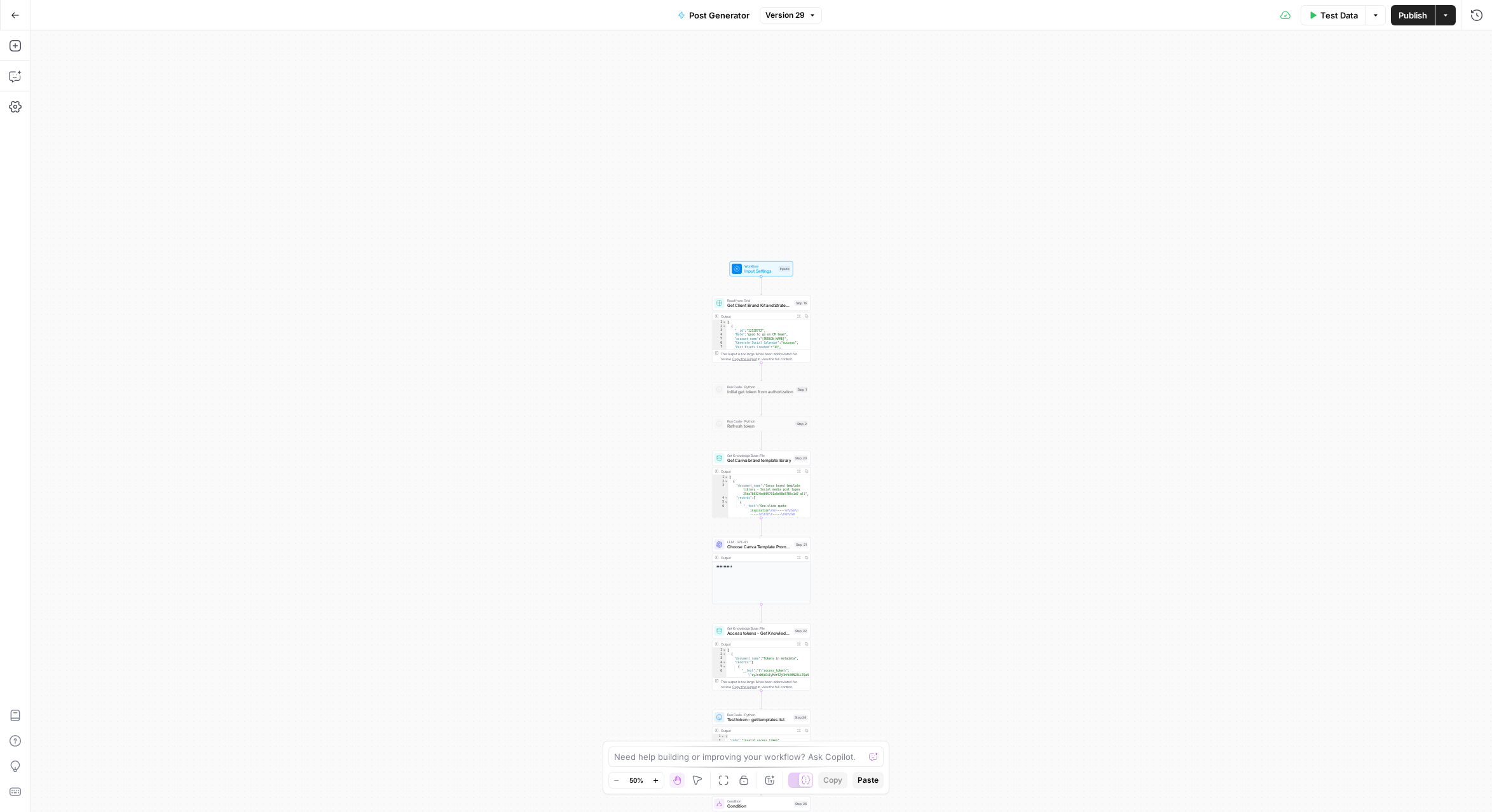
click at [797, 315] on icon "button" at bounding box center [798, 316] width 4 height 4
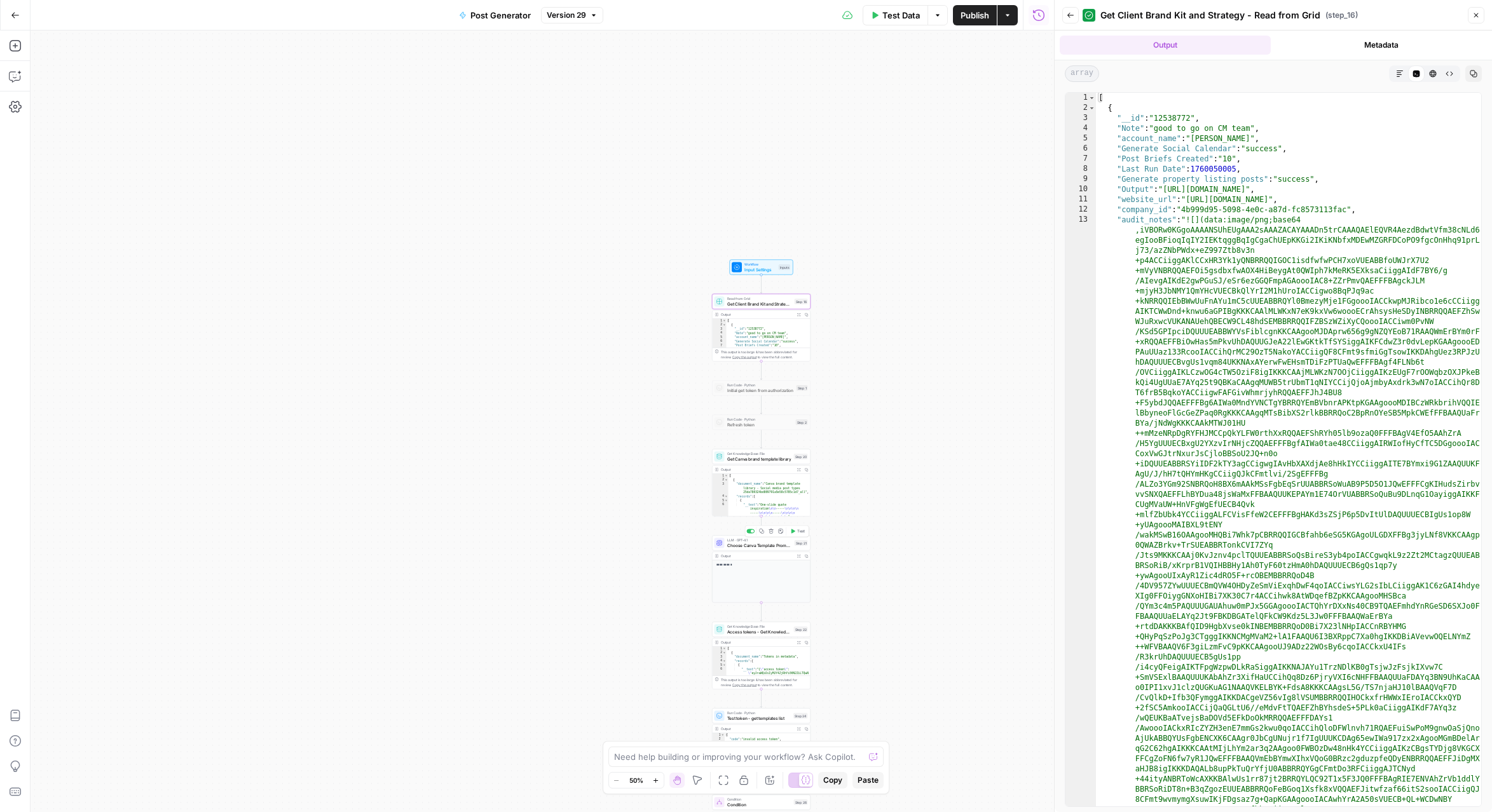
click at [751, 544] on span "Choose Canva Template Prompt LLM" at bounding box center [760, 545] width 65 height 6
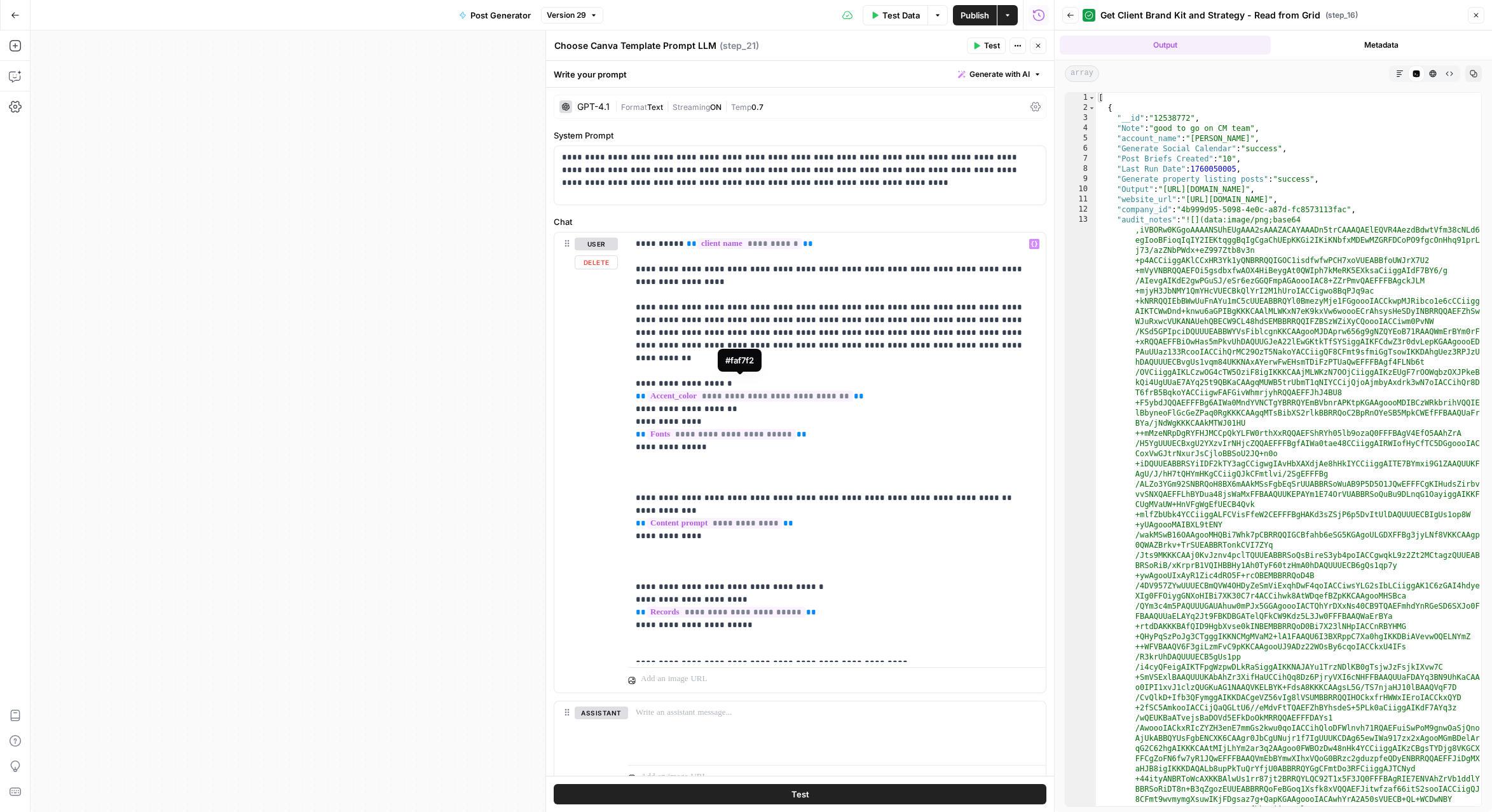
click at [767, 391] on span "**********" at bounding box center [749, 396] width 207 height 11
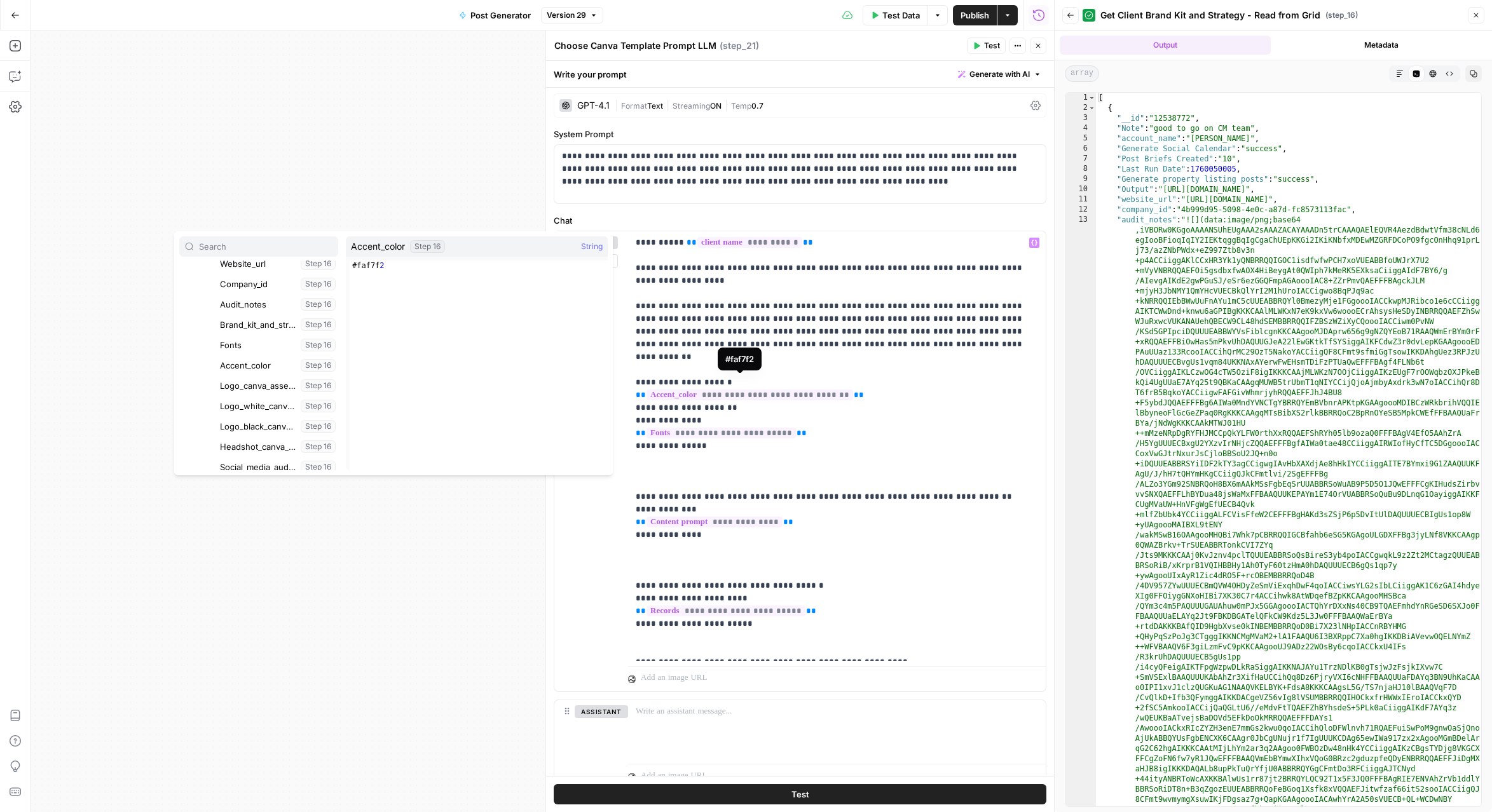
click at [776, 389] on span "**********" at bounding box center [749, 395] width 207 height 11
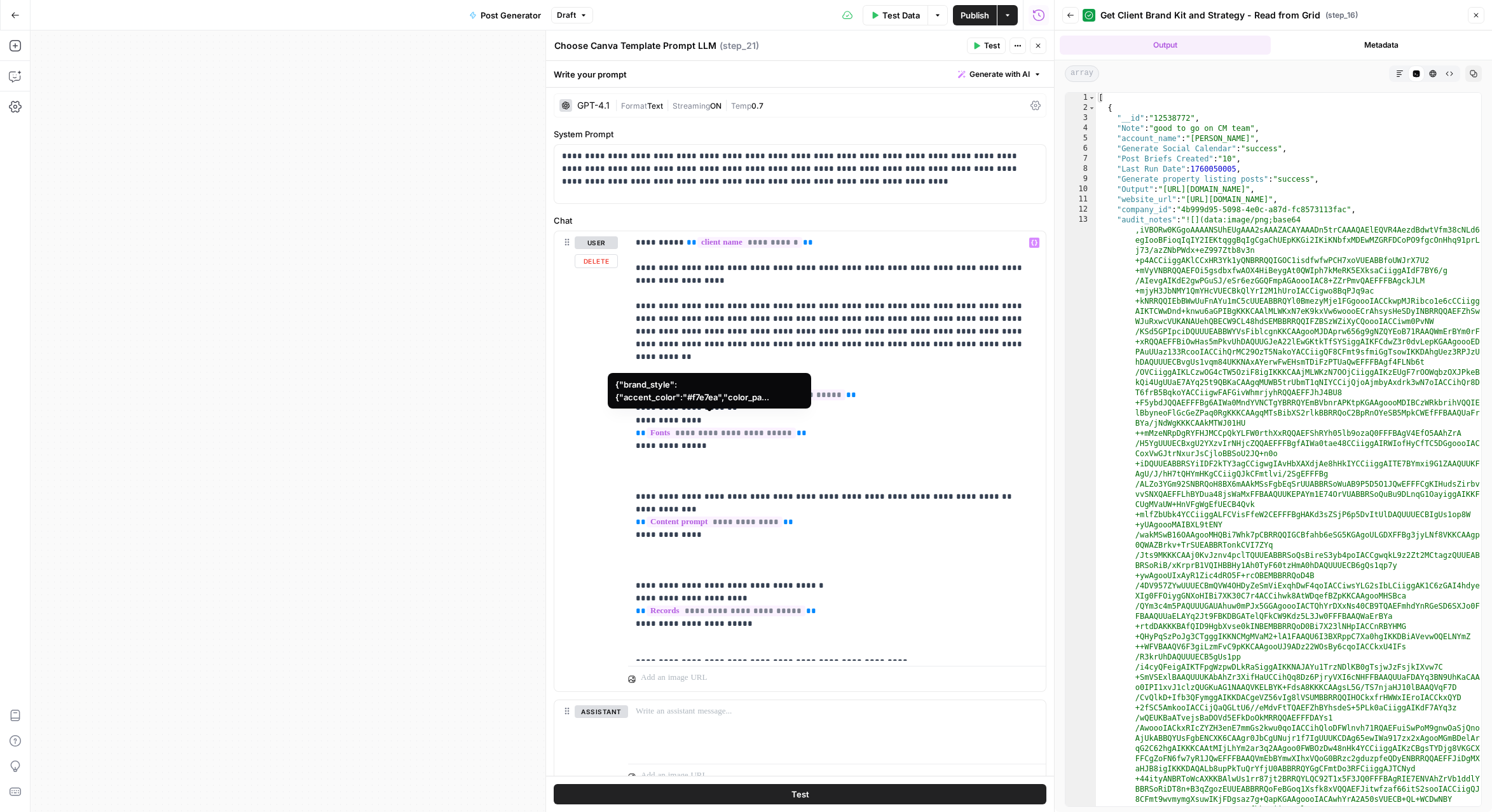
click at [739, 427] on span "**********" at bounding box center [721, 432] width 149 height 11
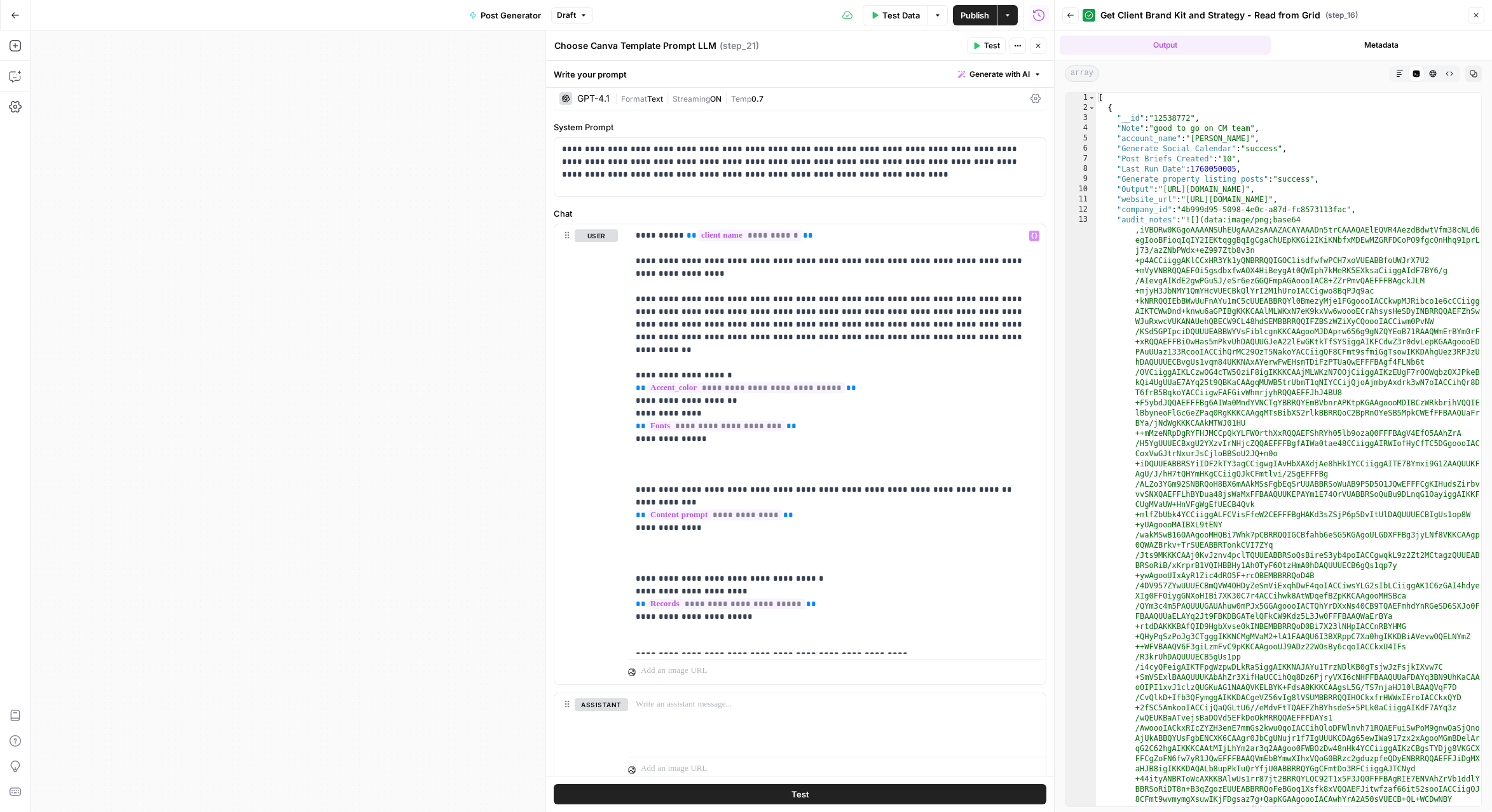
click at [823, 796] on button "Test" at bounding box center [800, 794] width 492 height 20
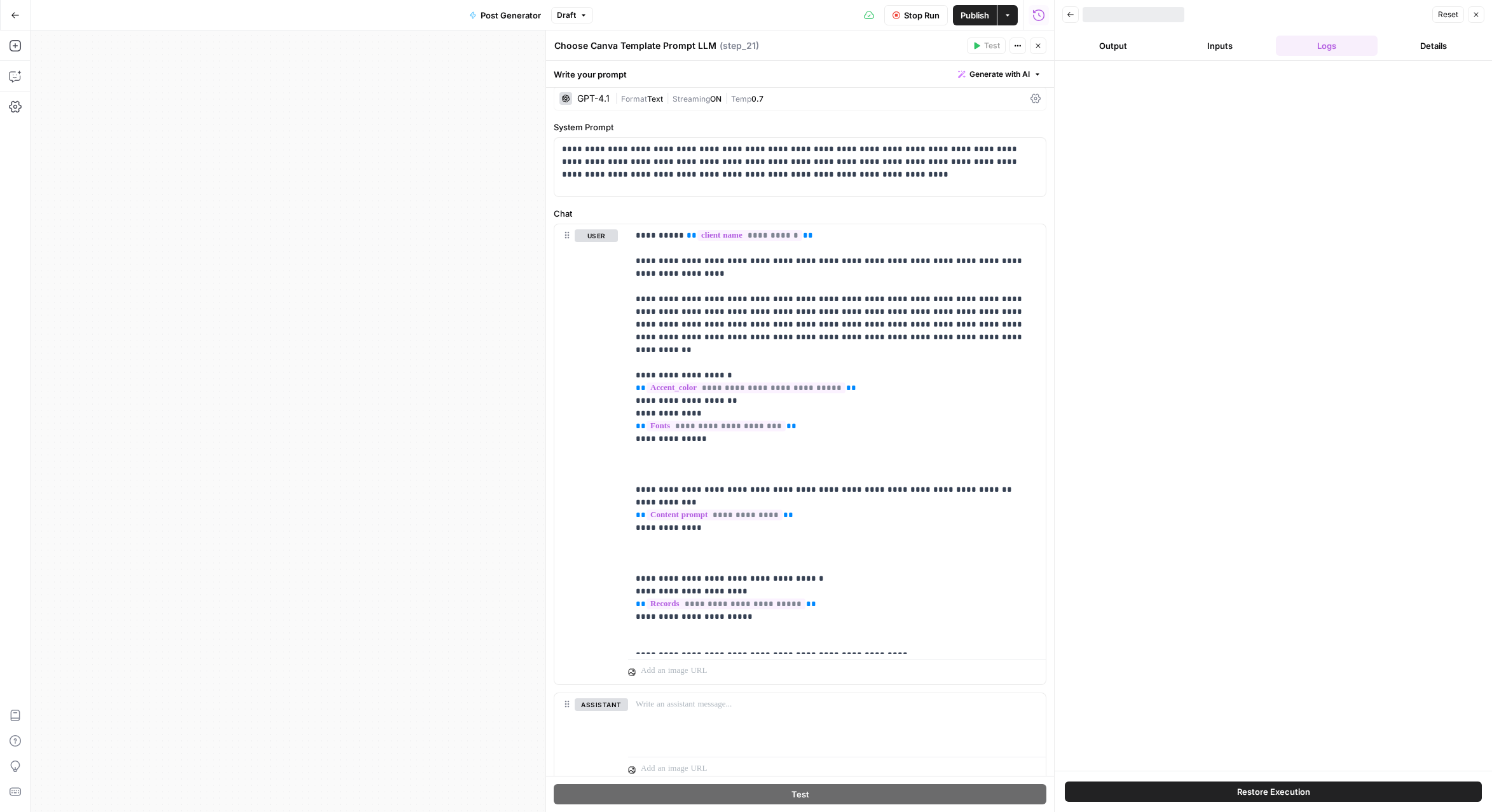
scroll to position [5, 0]
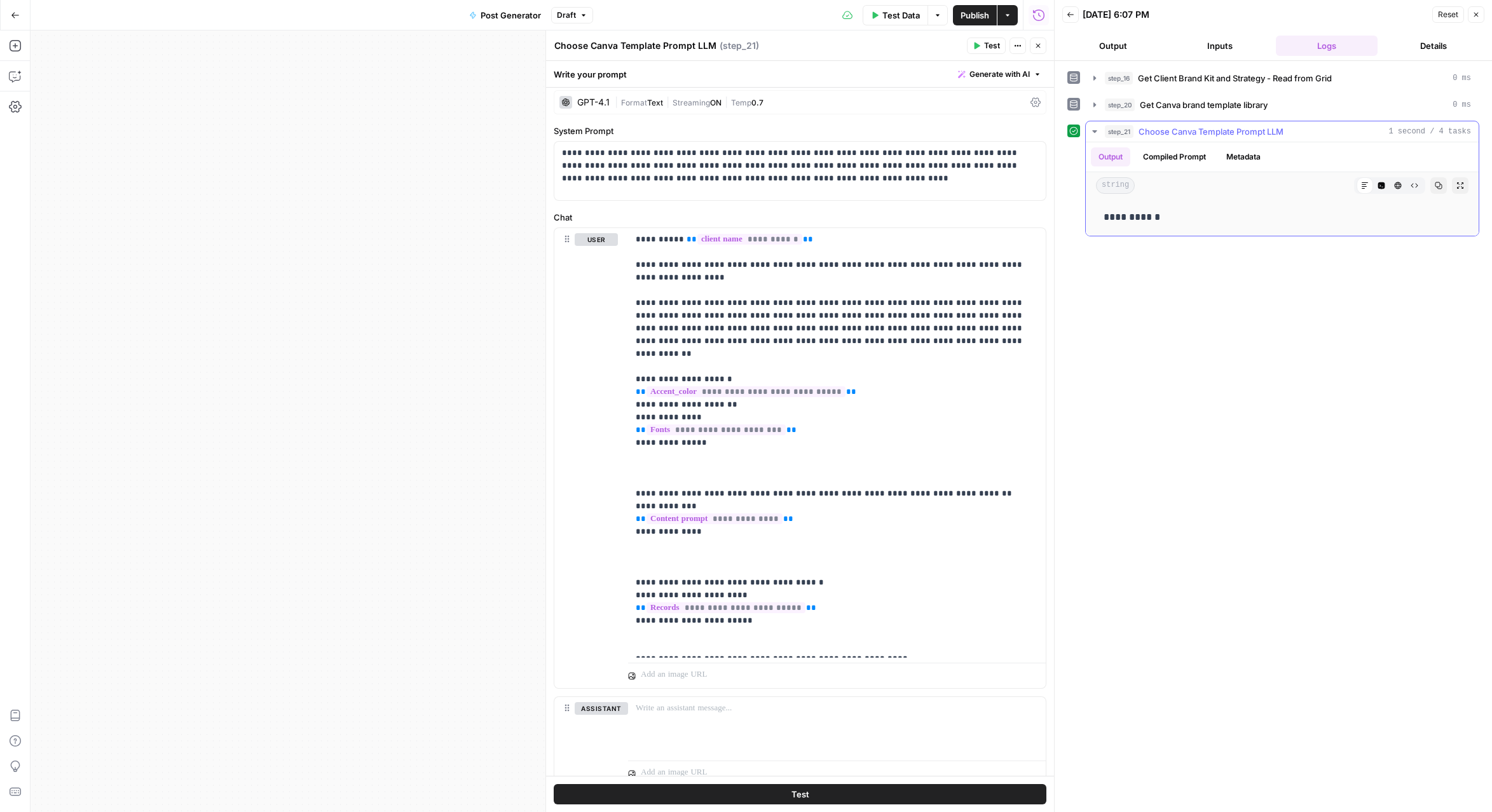
click at [1191, 154] on button "Compiled Prompt" at bounding box center [1174, 157] width 78 height 19
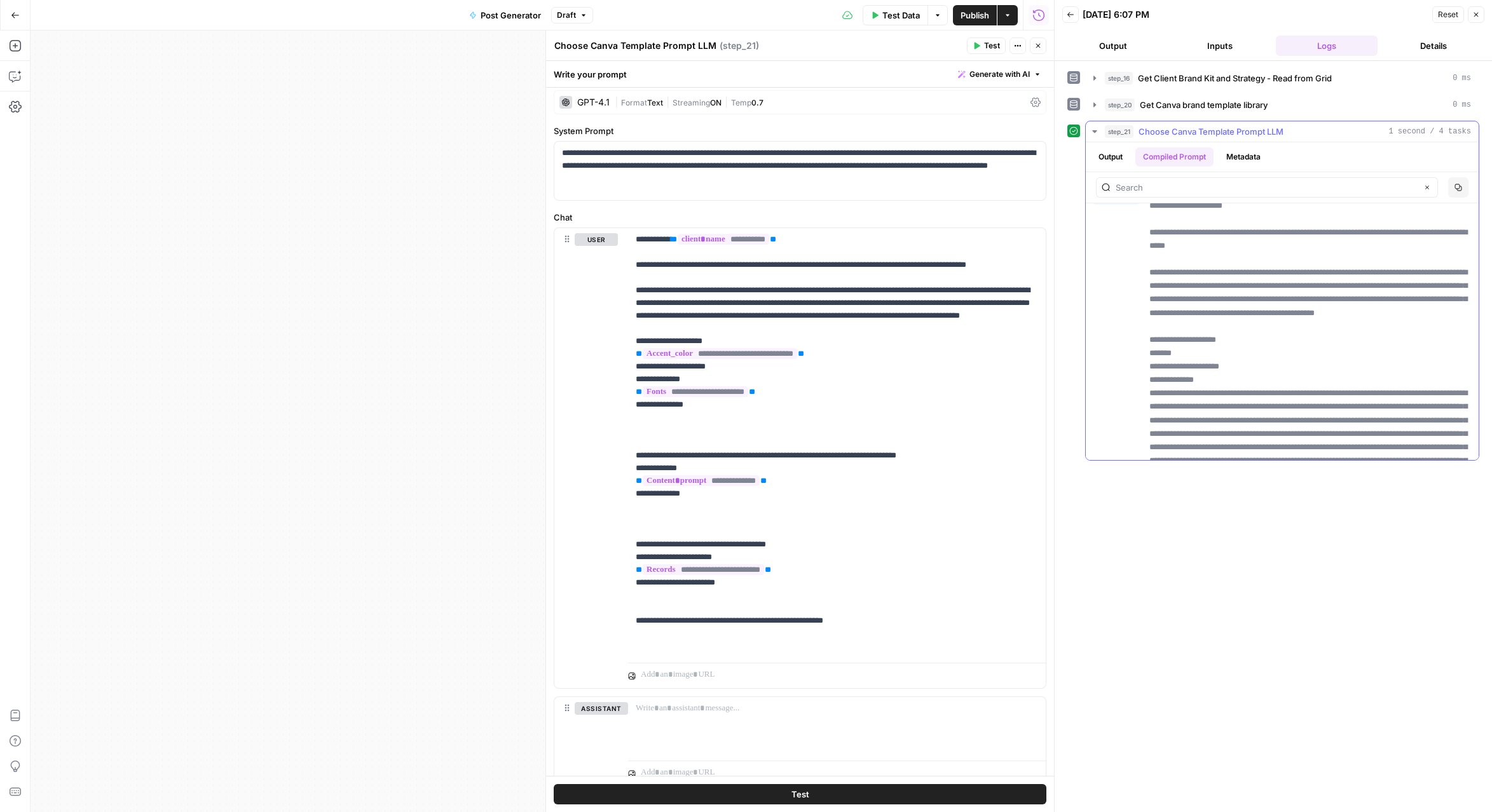
scroll to position [91, 0]
click at [972, 11] on span "Publish" at bounding box center [974, 15] width 29 height 12
click at [1041, 44] on icon "button" at bounding box center [1037, 46] width 8 height 8
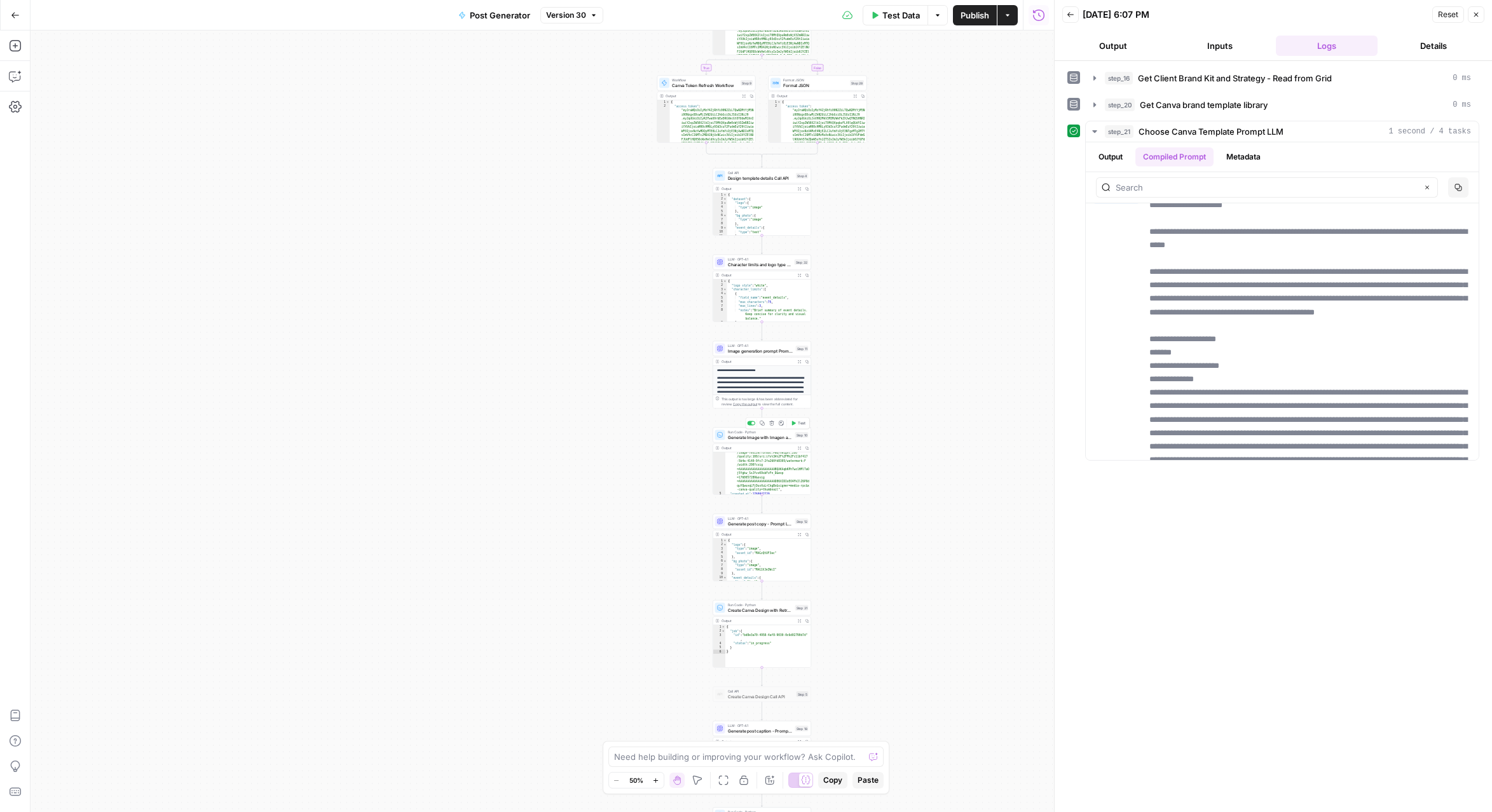
scroll to position [71, 0]
click at [768, 604] on span "Create Canva Design with Retry Logic" at bounding box center [761, 605] width 65 height 6
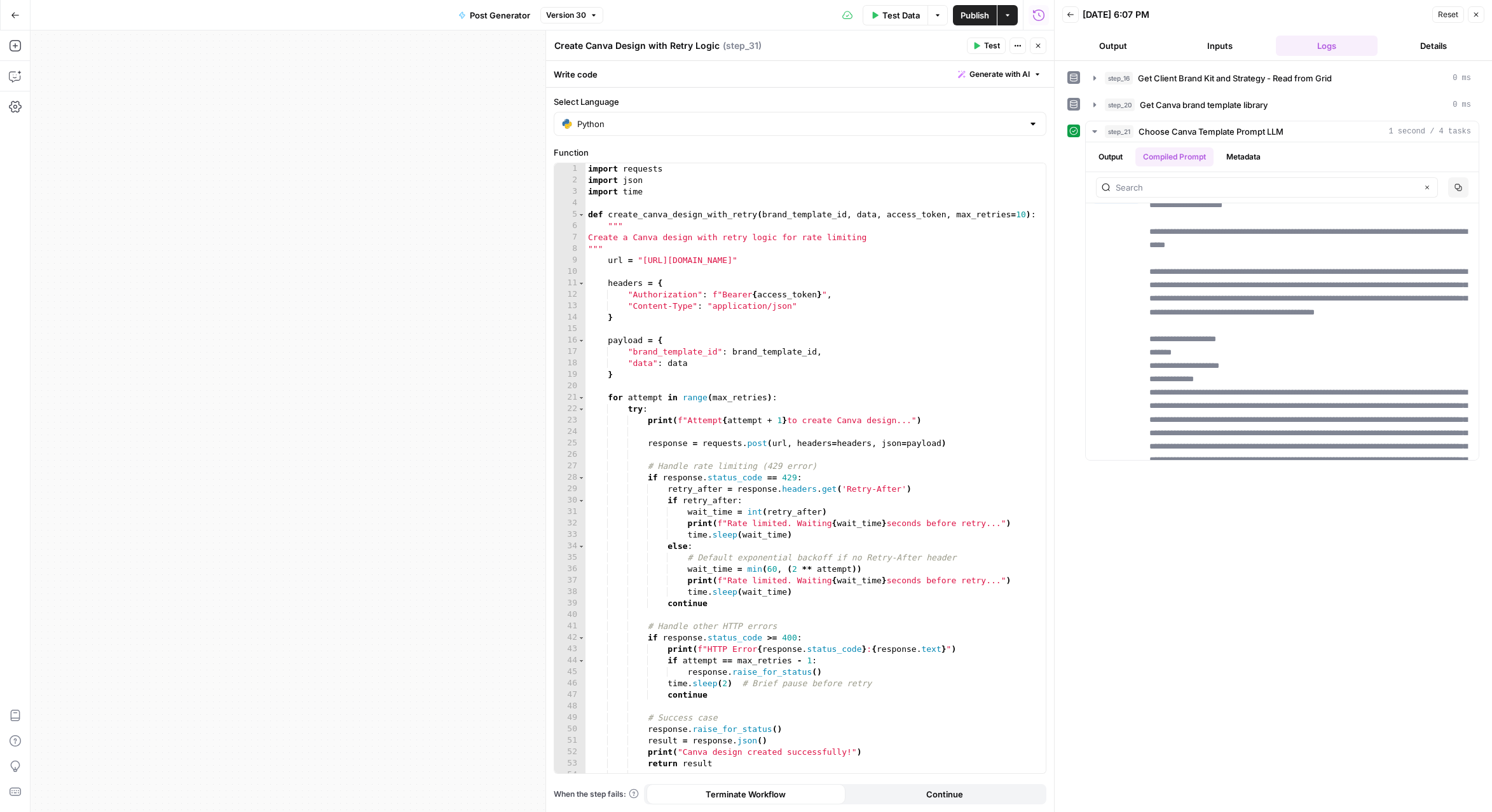
click at [1034, 44] on icon "button" at bounding box center [1037, 46] width 8 height 8
